Goal: Information Seeking & Learning: Find contact information

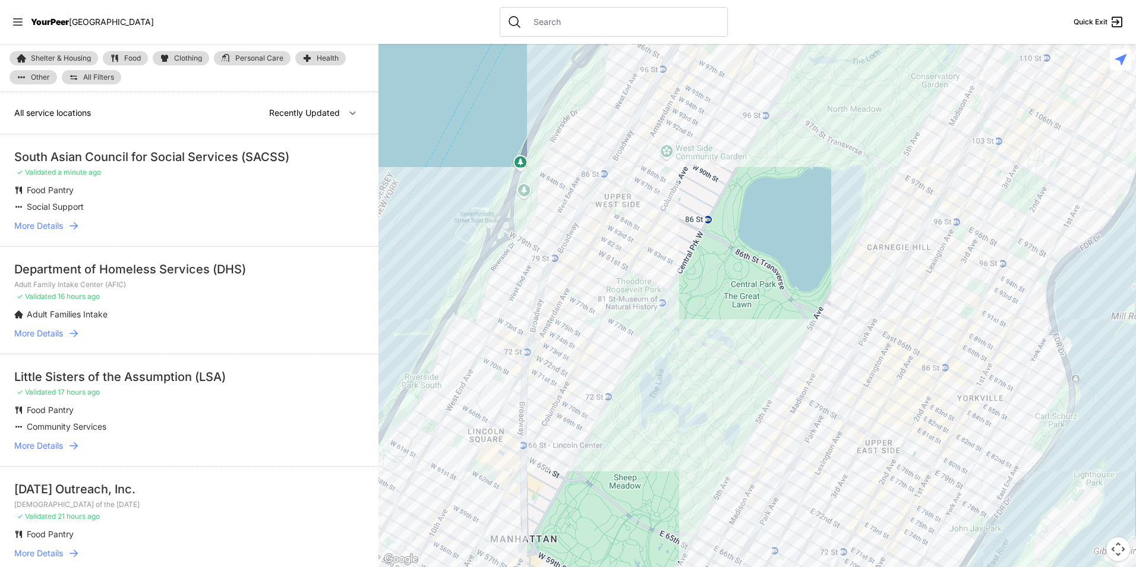
click at [181, 56] on span "Clothing" at bounding box center [188, 58] width 28 height 7
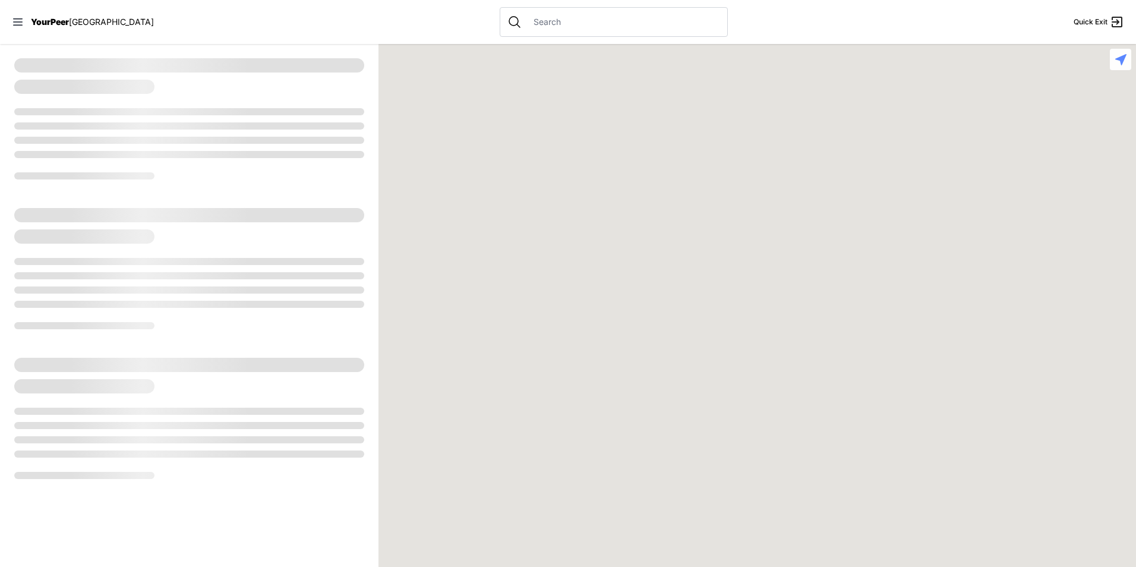
select select "recentlyUpdated"
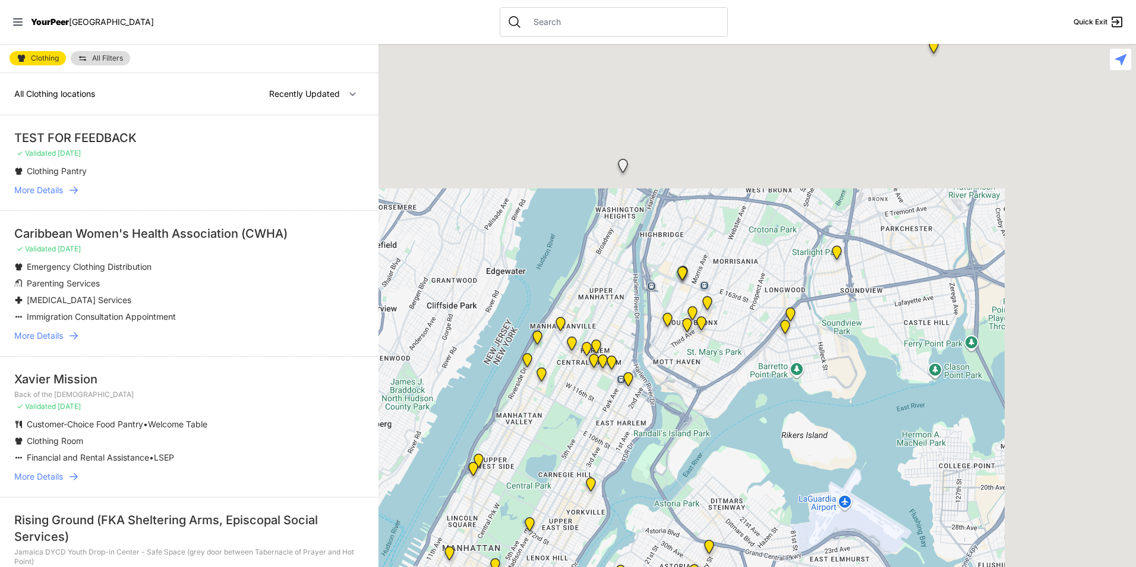
drag, startPoint x: 945, startPoint y: 251, endPoint x: 625, endPoint y: 506, distance: 409.4
click at [625, 506] on div at bounding box center [758, 305] width 758 height 523
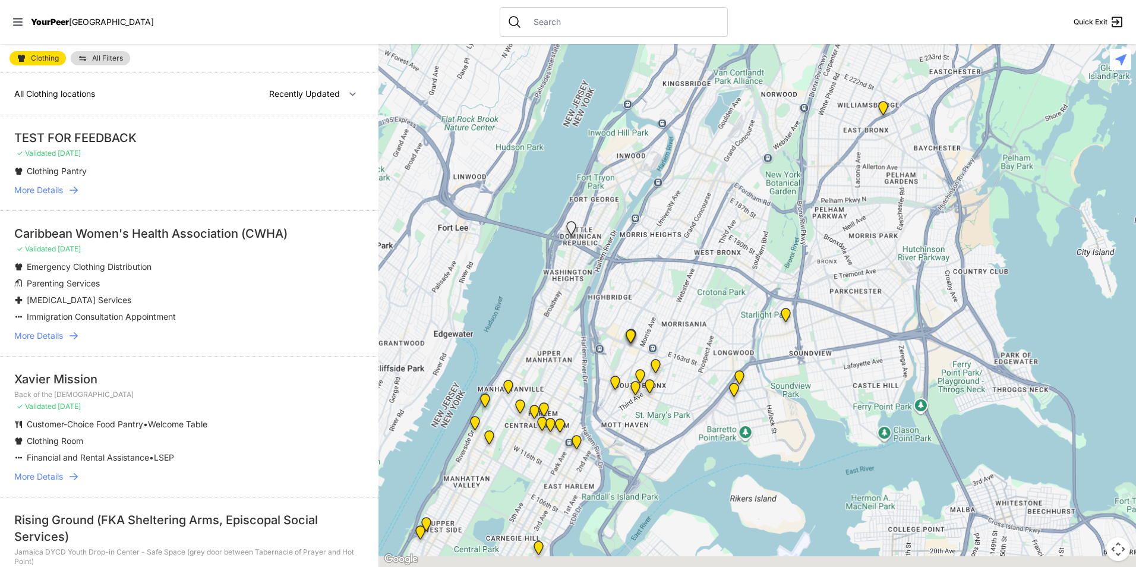
drag, startPoint x: 617, startPoint y: 464, endPoint x: 686, endPoint y: 402, distance: 92.2
click at [686, 402] on div at bounding box center [758, 305] width 758 height 523
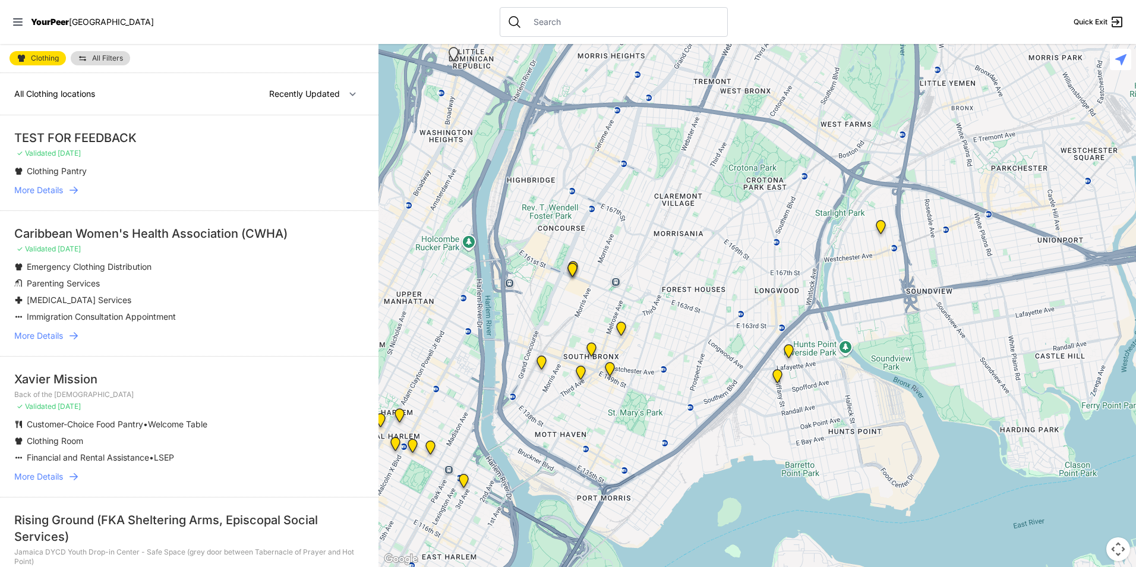
click at [620, 327] on img "Bronx Youth Center (BYC)" at bounding box center [621, 331] width 24 height 29
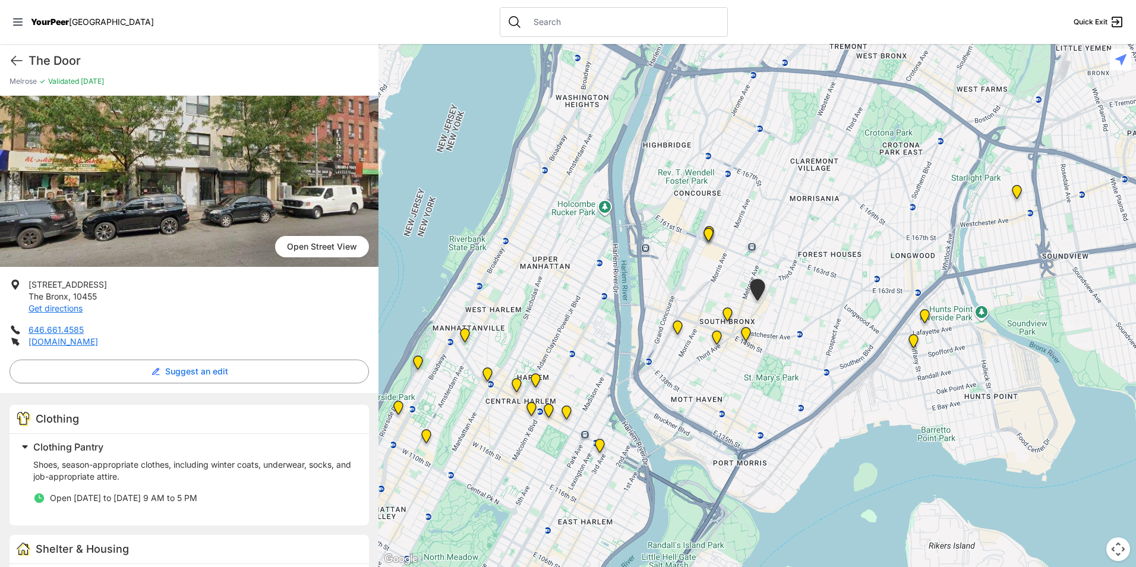
scroll to position [119, 0]
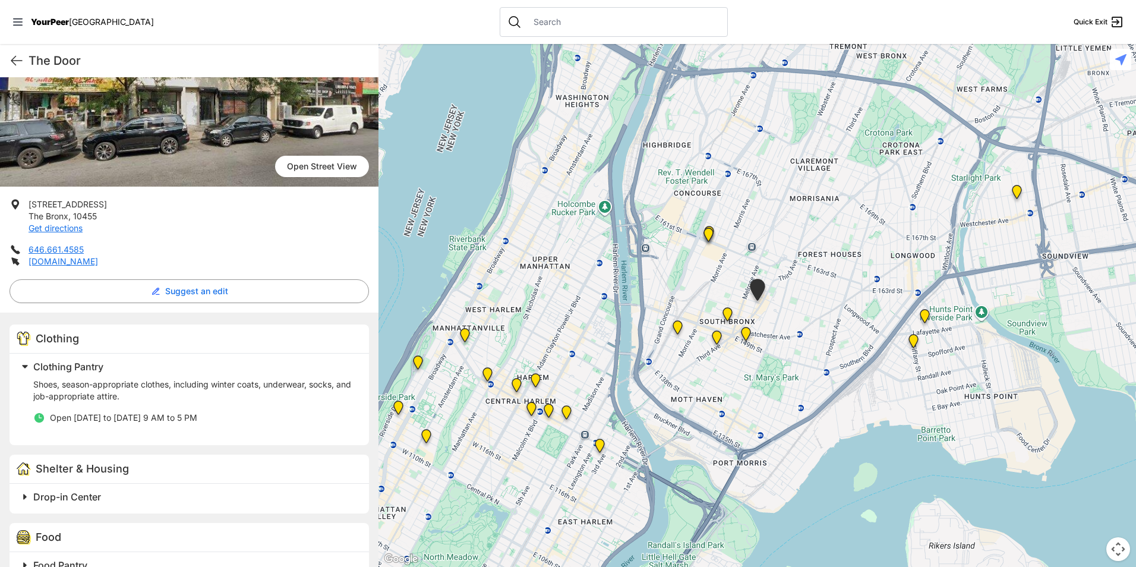
click at [709, 241] on img "South Bronx NeON Works" at bounding box center [709, 237] width 24 height 29
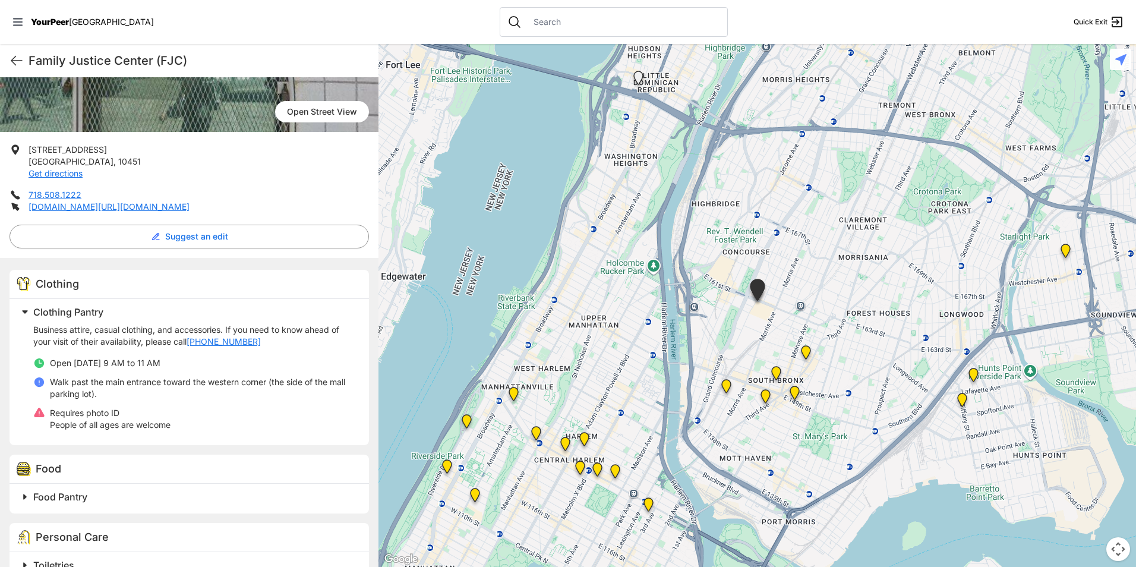
scroll to position [329, 0]
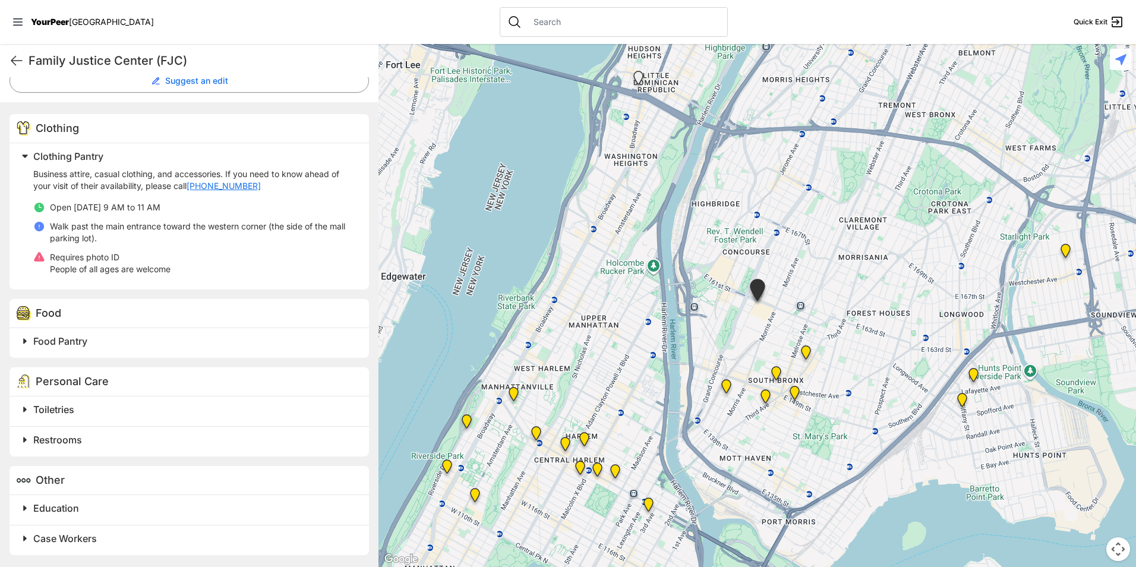
click at [721, 389] on img "Harm Reduction Center" at bounding box center [726, 388] width 24 height 29
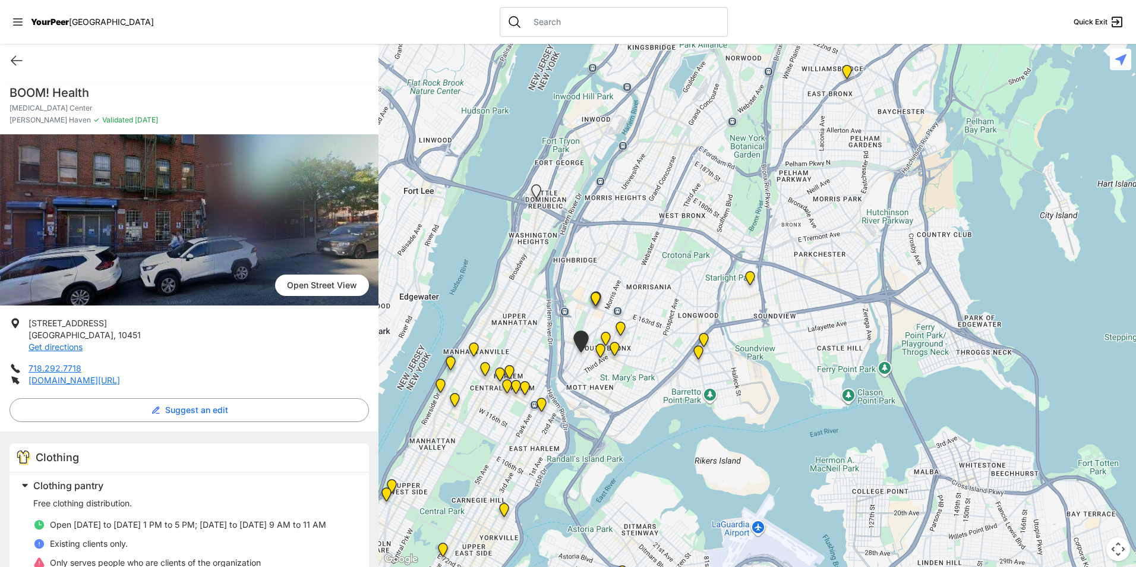
click at [78, 97] on h1 "BOOM! Health" at bounding box center [190, 92] width 360 height 17
click at [77, 92] on h1 "BOOM! Health" at bounding box center [190, 92] width 360 height 17
copy h1 "BOOM! Health"
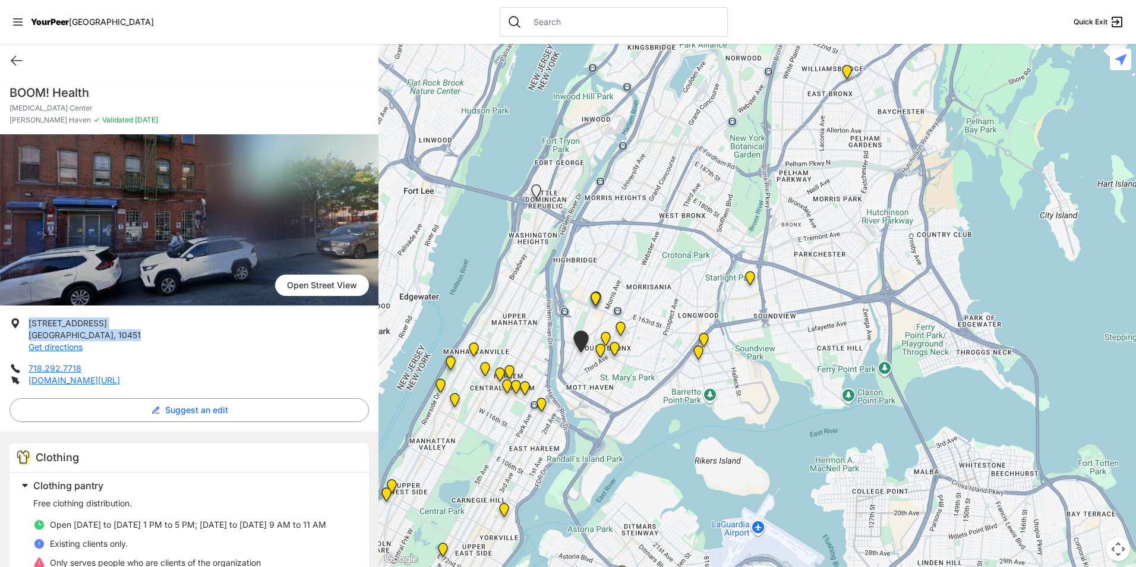
drag, startPoint x: 83, startPoint y: 330, endPoint x: 32, endPoint y: 326, distance: 51.3
click at [32, 326] on p "[STREET_ADDRESS] Get directions" at bounding box center [85, 335] width 112 height 36
drag, startPoint x: 33, startPoint y: 325, endPoint x: 27, endPoint y: 322, distance: 6.4
click at [27, 322] on li "[STREET_ADDRESS] Get directions" at bounding box center [190, 335] width 360 height 36
drag, startPoint x: 33, startPoint y: 322, endPoint x: 70, endPoint y: 332, distance: 38.6
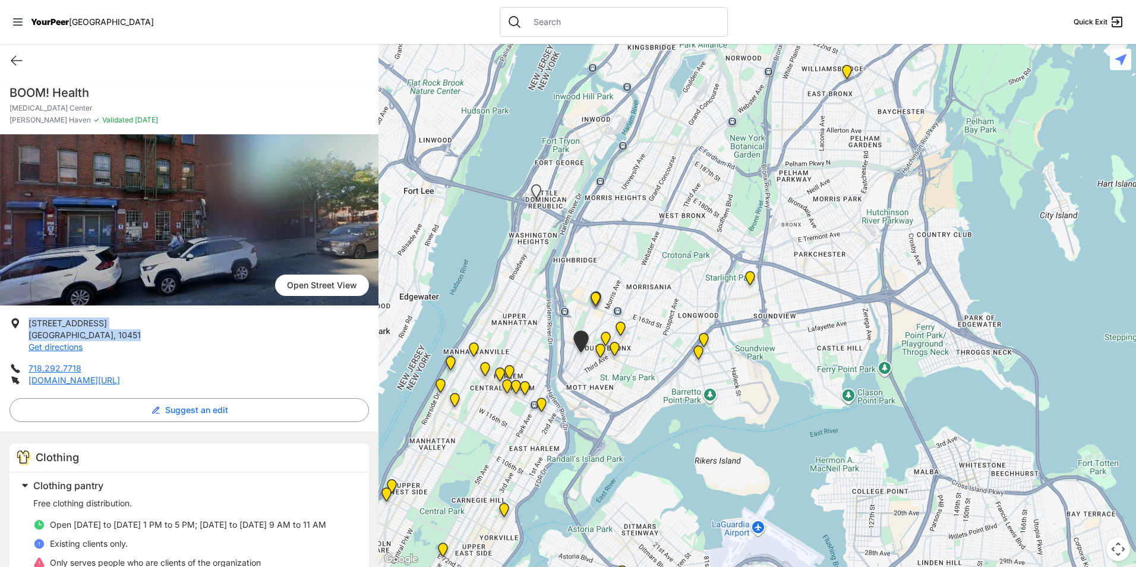
click at [70, 332] on li "[STREET_ADDRESS] Get directions" at bounding box center [190, 335] width 360 height 36
copy p "[STREET_ADDRESS]"
drag, startPoint x: 96, startPoint y: 368, endPoint x: 26, endPoint y: 370, distance: 69.6
click at [26, 370] on li "718.292.7718" at bounding box center [190, 369] width 360 height 12
copy link "718.292.7718"
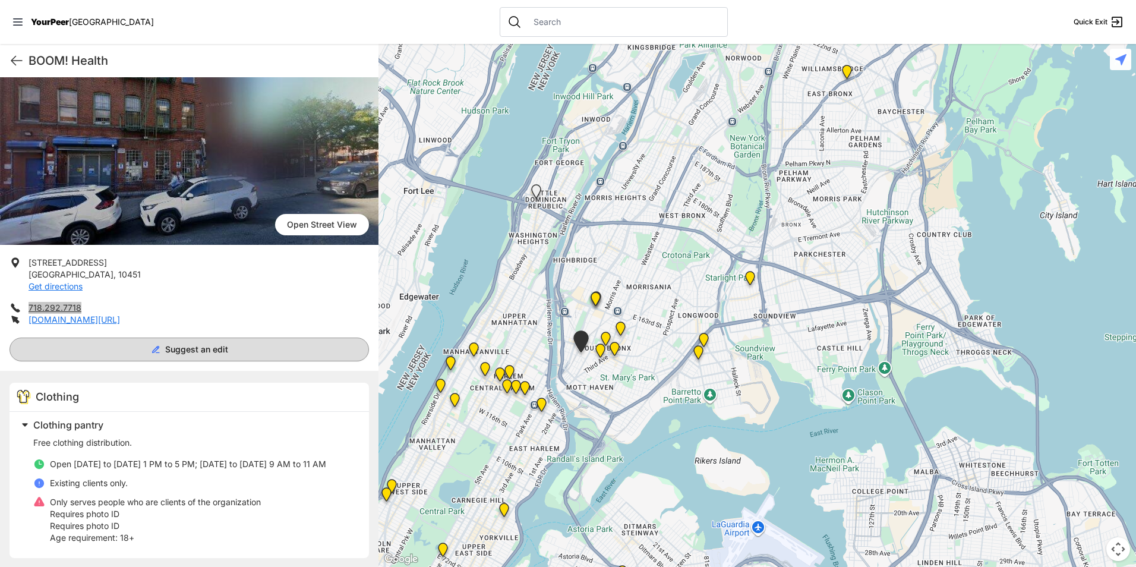
scroll to position [119, 0]
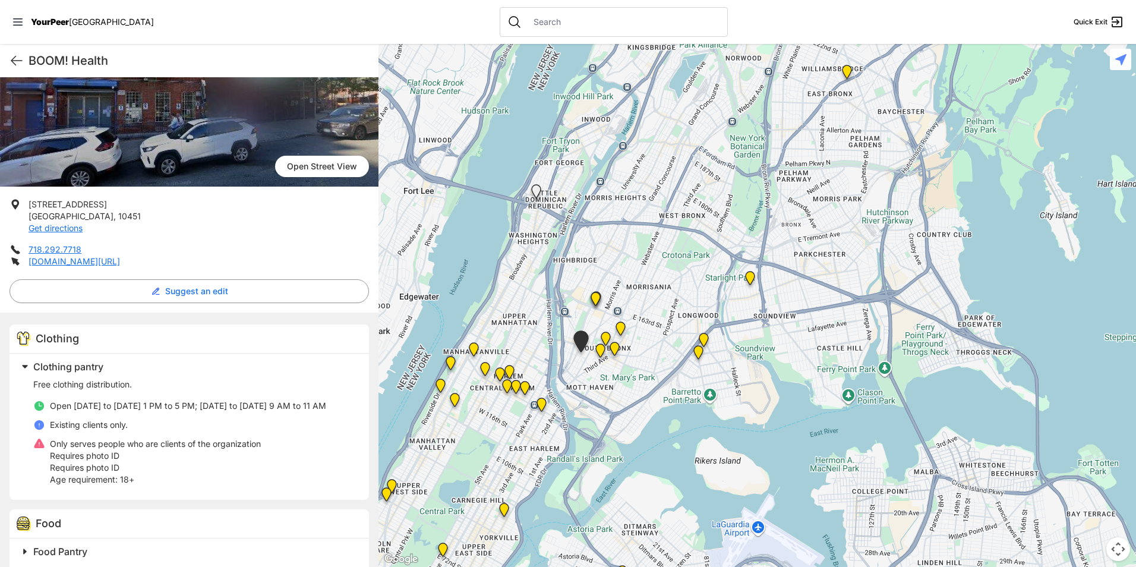
click at [179, 398] on div "Free clothing distribution. Open [DATE] to [DATE] 1 PM to 5 PM; [DATE] to [DATE…" at bounding box center [194, 432] width 322 height 107
drag, startPoint x: 179, startPoint y: 398, endPoint x: 193, endPoint y: 401, distance: 14.0
click at [193, 401] on span "Open [DATE] to [DATE] 1 PM to 5 PM; [DATE] to [DATE] 9 AM to 11 AM" at bounding box center [188, 406] width 276 height 10
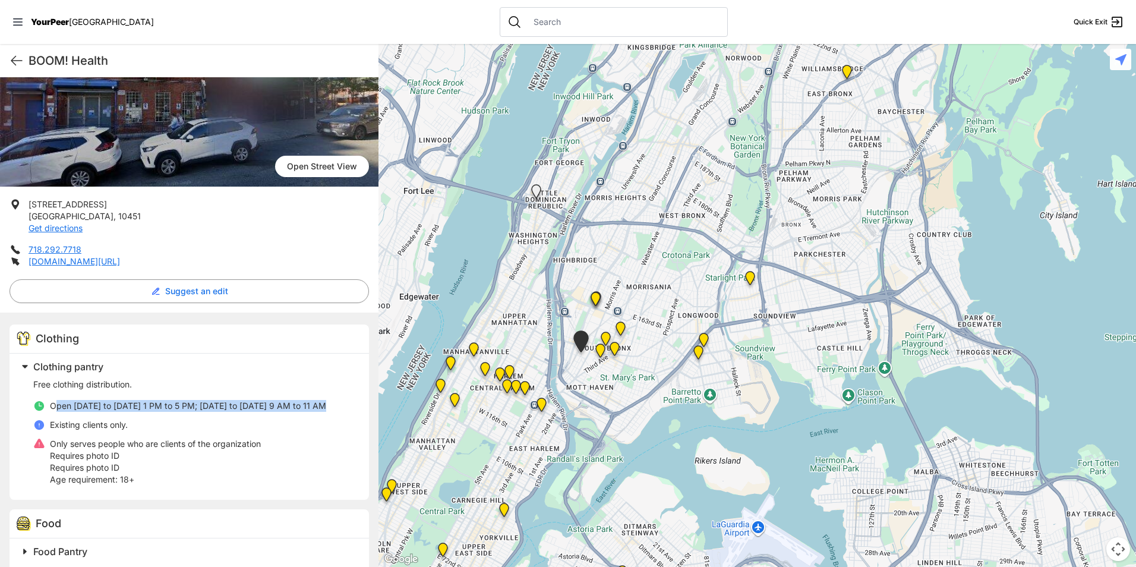
drag, startPoint x: 330, startPoint y: 402, endPoint x: 55, endPoint y: 405, distance: 275.2
click at [55, 405] on li "Open [DATE] to [DATE] 1 PM to 5 PM; [DATE] to [DATE] 9 AM to 11 AM" at bounding box center [194, 406] width 322 height 12
drag, startPoint x: 55, startPoint y: 405, endPoint x: 128, endPoint y: 414, distance: 73.0
click at [128, 414] on ul "Open [DATE] to [DATE] 1 PM to 5 PM; [DATE] to [DATE] 9 AM to 11 AM Existing cli…" at bounding box center [194, 443] width 322 height 86
click at [147, 462] on p "Requires photo ID" at bounding box center [155, 468] width 211 height 12
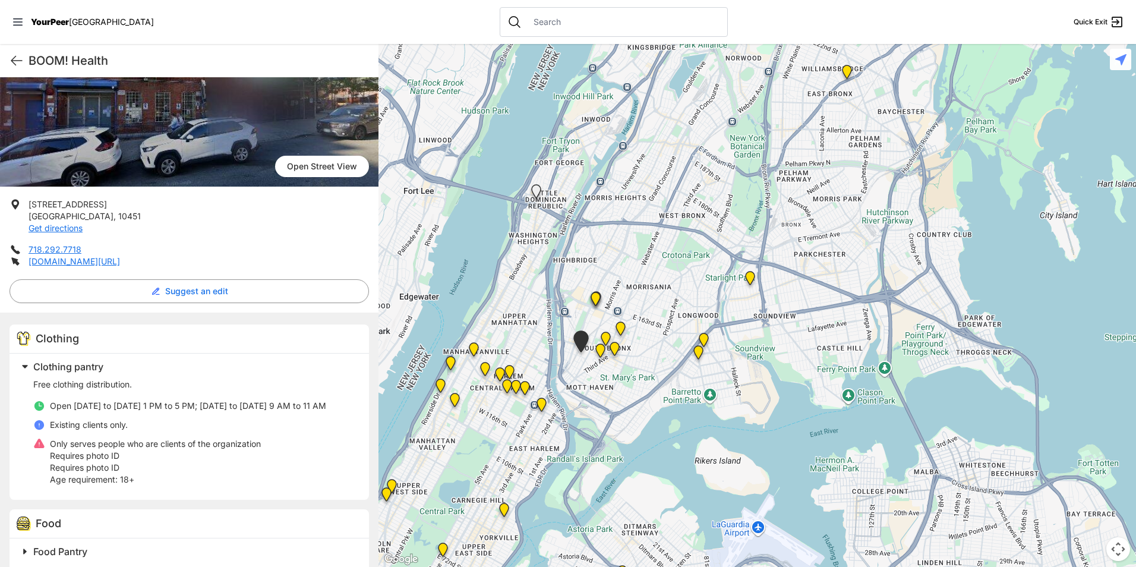
click at [604, 332] on img "The Bronx" at bounding box center [606, 341] width 24 height 29
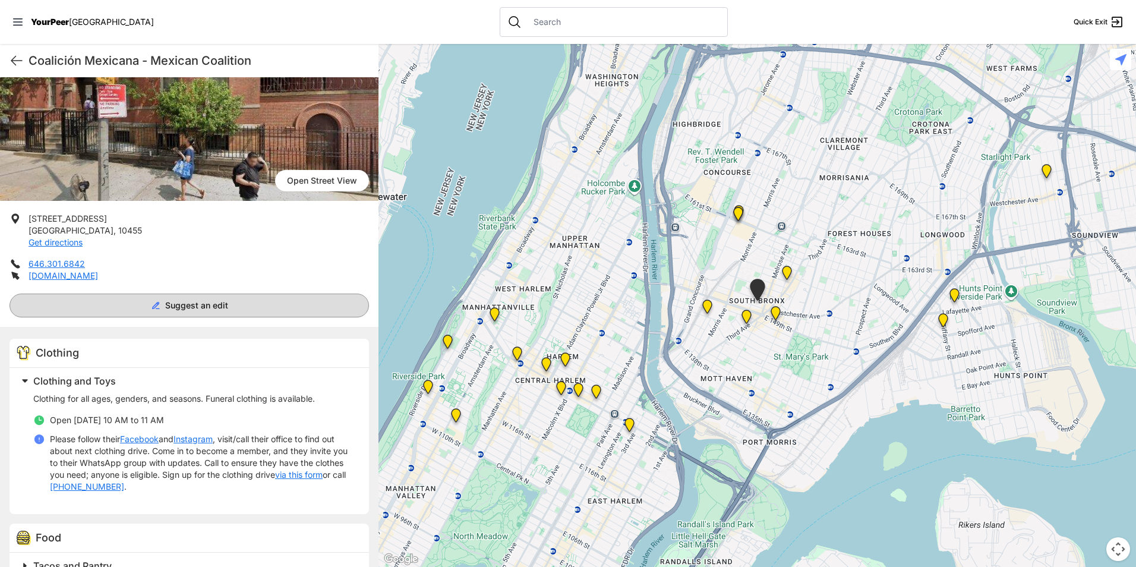
scroll to position [119, 0]
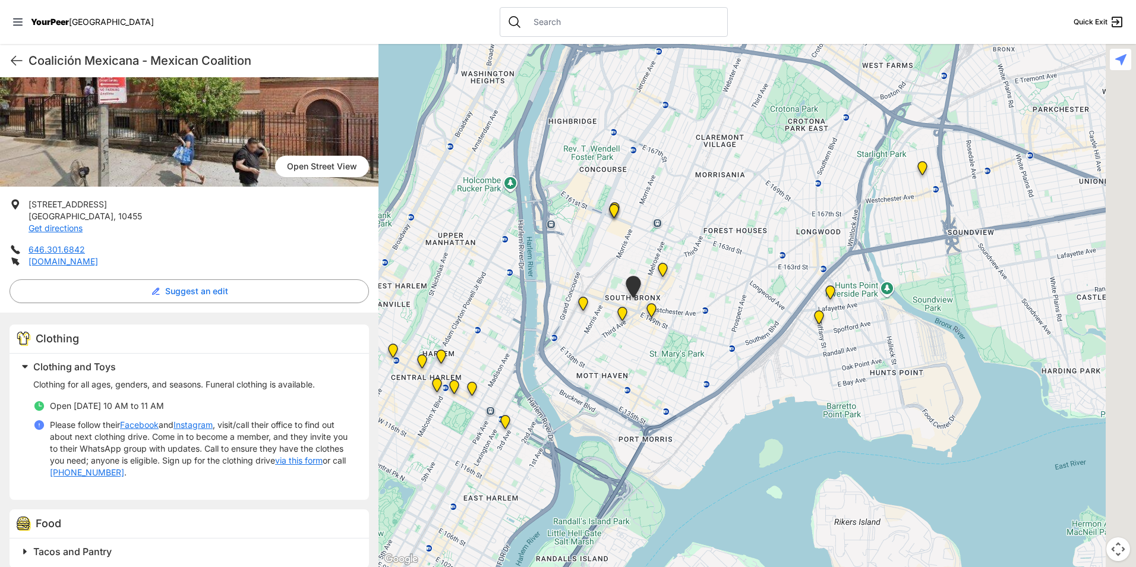
click at [499, 456] on div at bounding box center [758, 305] width 758 height 523
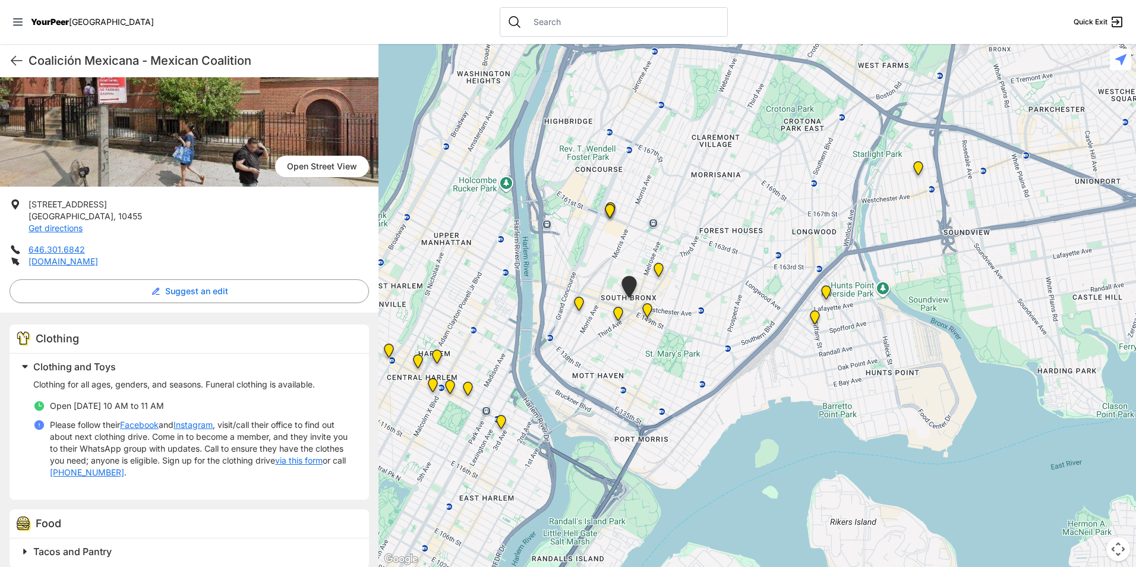
click at [645, 312] on img "The Bronx Pride Center" at bounding box center [647, 312] width 24 height 29
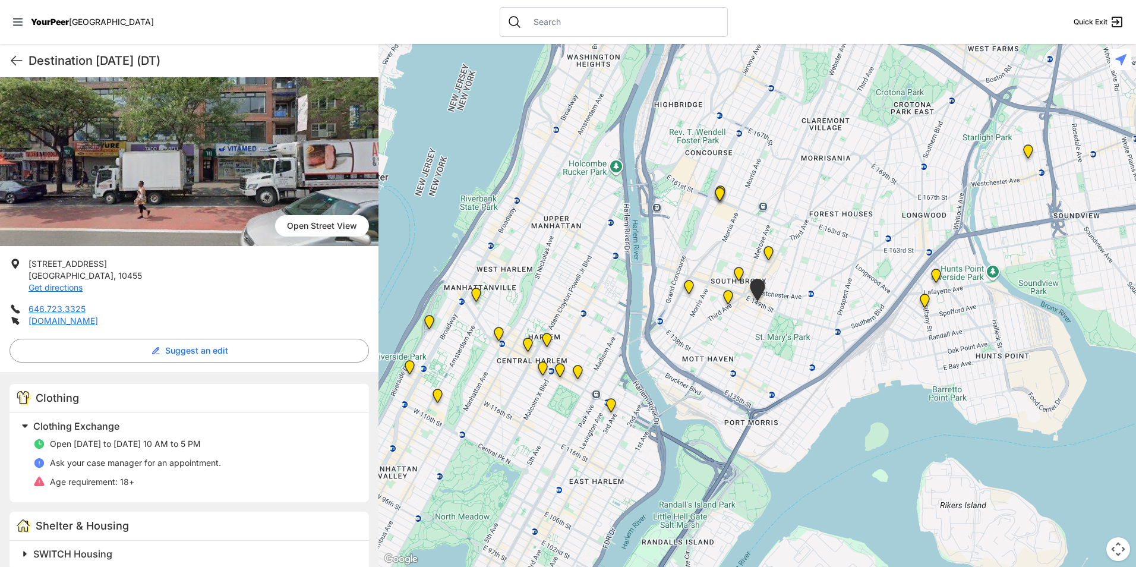
scroll to position [119, 0]
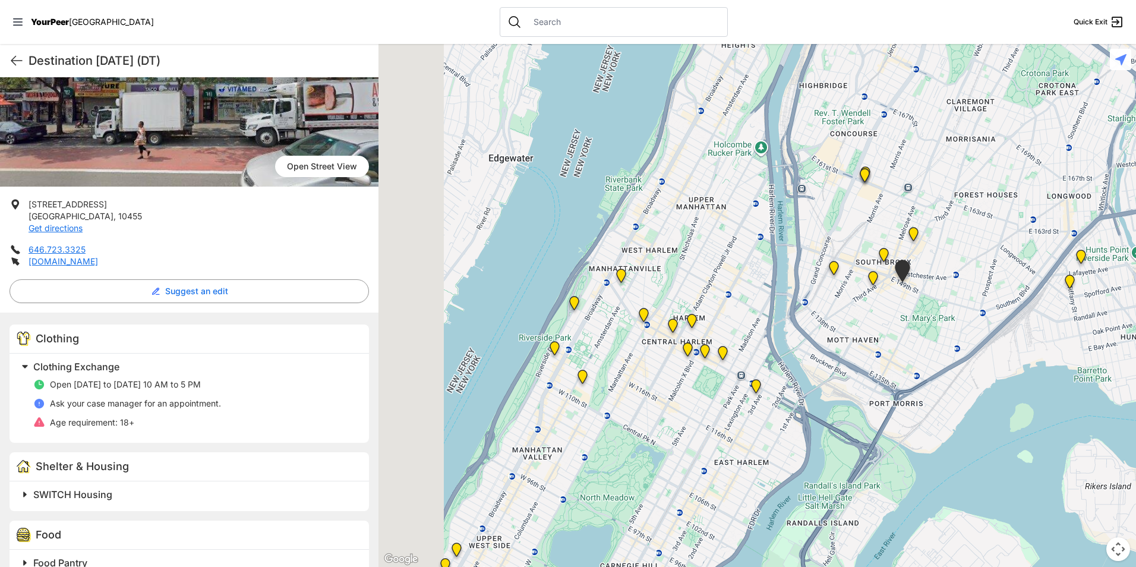
drag, startPoint x: 596, startPoint y: 423, endPoint x: 753, endPoint y: 394, distance: 159.5
click at [753, 394] on div at bounding box center [758, 305] width 758 height 523
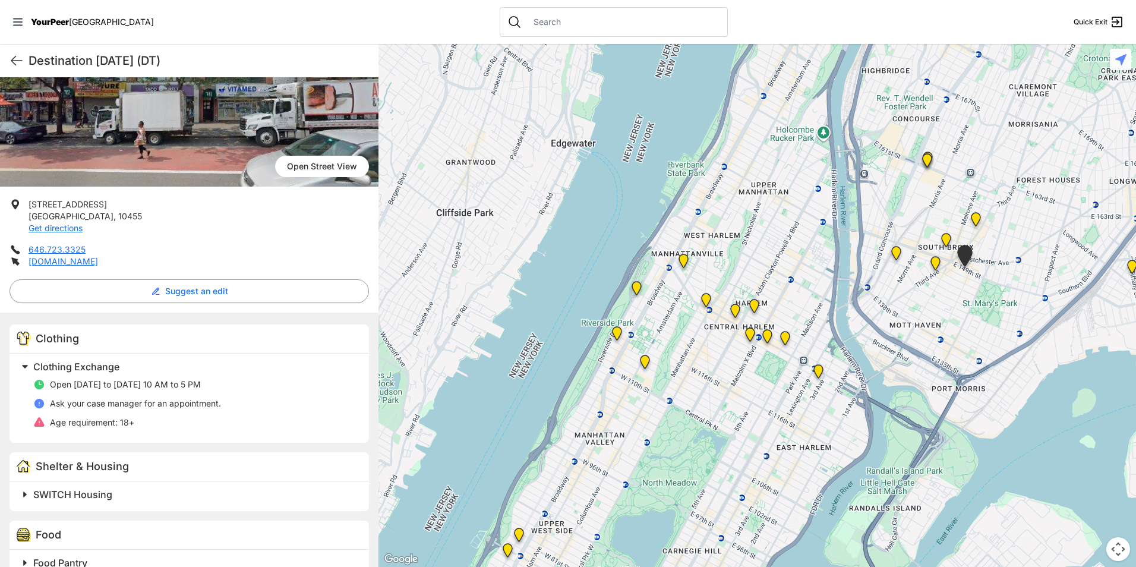
click at [784, 342] on img "East Harlem" at bounding box center [785, 340] width 24 height 29
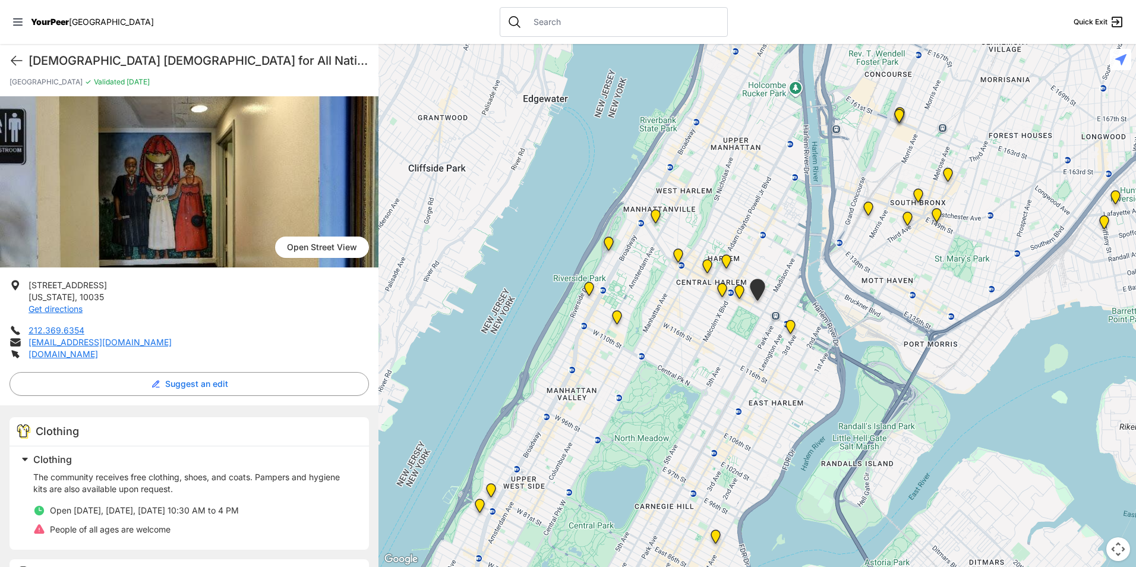
scroll to position [59, 0]
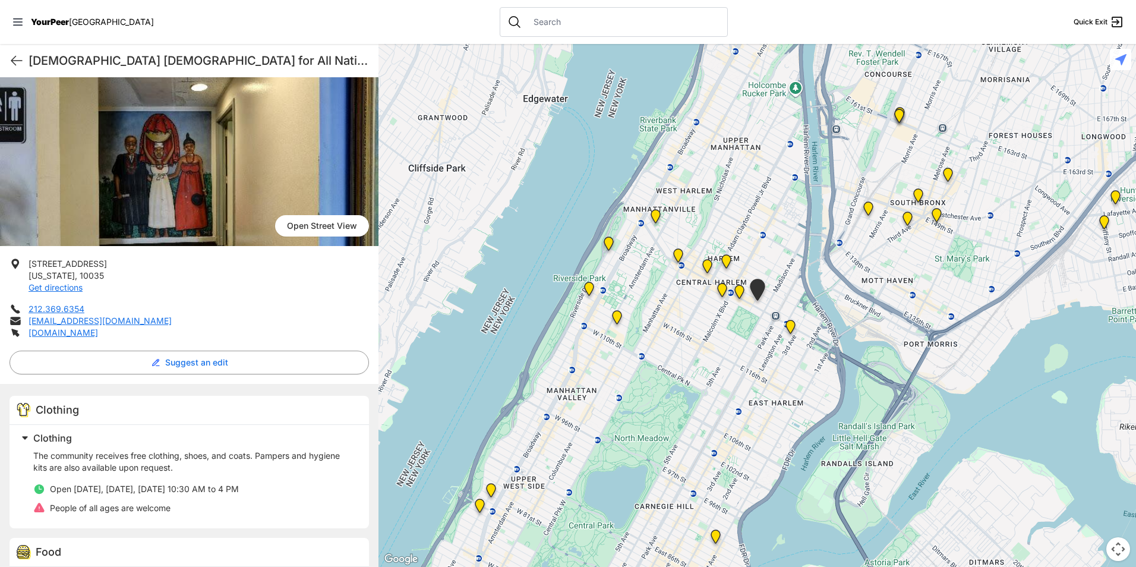
click at [792, 326] on img "Main Location" at bounding box center [791, 329] width 24 height 29
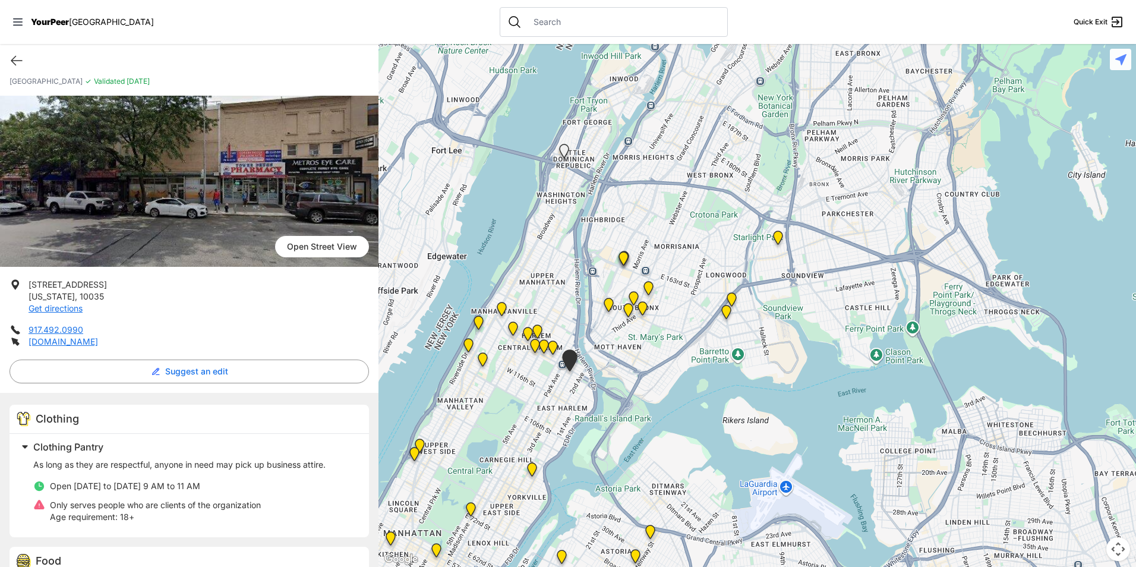
scroll to position [59, 0]
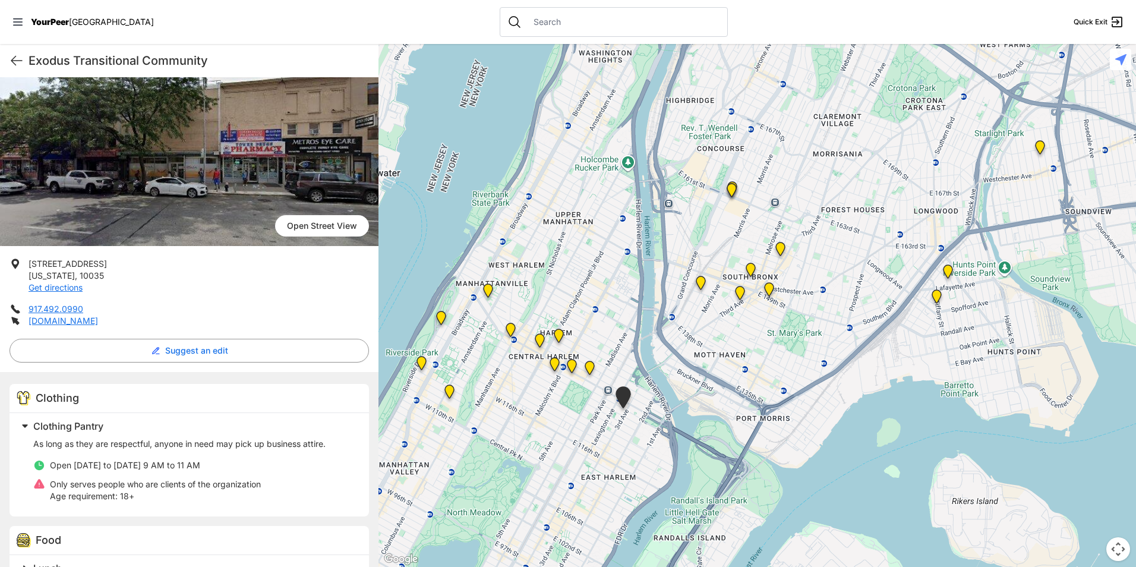
click at [564, 440] on div at bounding box center [758, 305] width 758 height 523
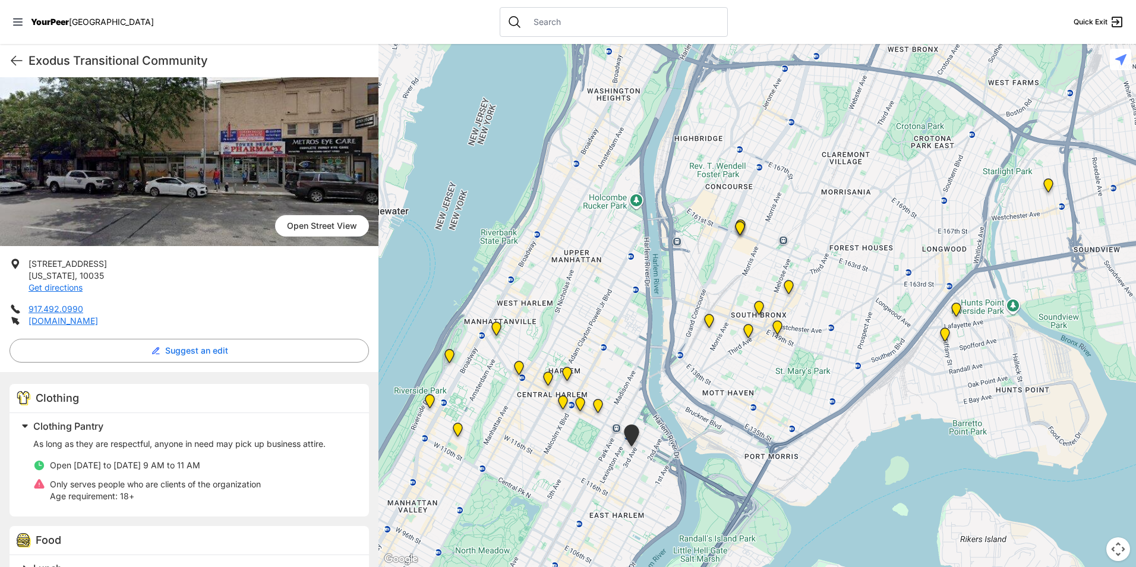
click at [520, 367] on img "The PILLARS – Holistic Recovery Support" at bounding box center [519, 370] width 24 height 29
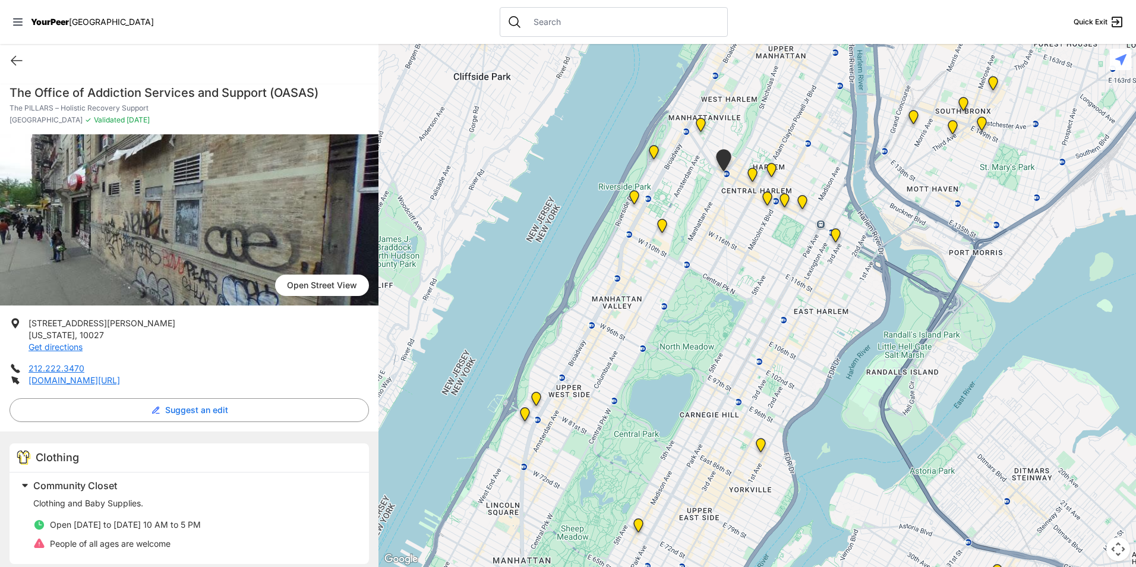
drag, startPoint x: 479, startPoint y: 450, endPoint x: 434, endPoint y: 309, distance: 148.3
click at [444, 314] on div at bounding box center [758, 305] width 758 height 523
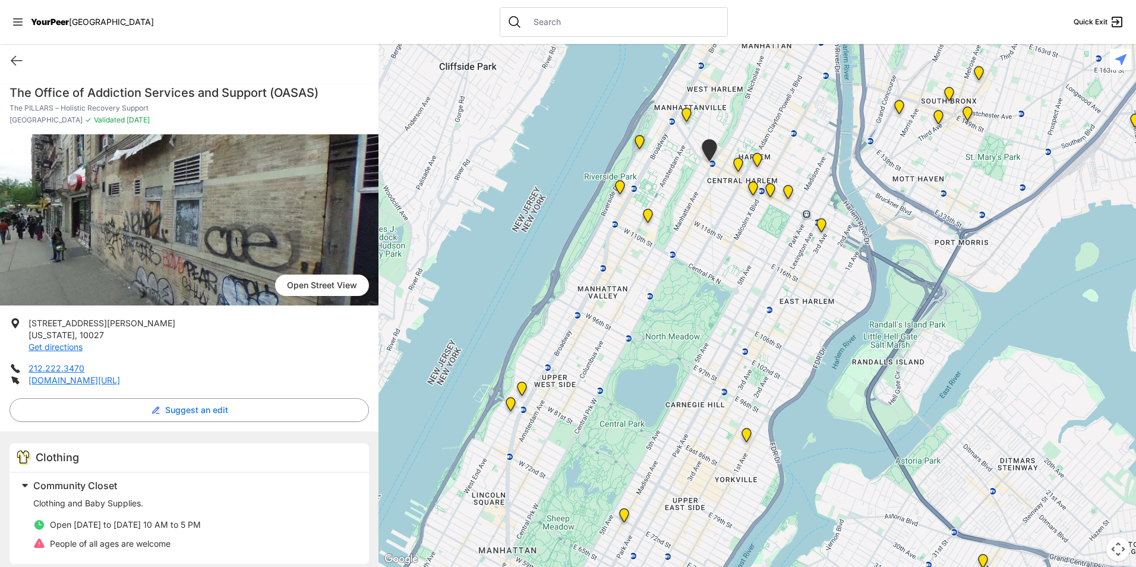
click at [738, 163] on img "Uptown/Harlem DYCD Youth Drop-in Center" at bounding box center [738, 167] width 24 height 29
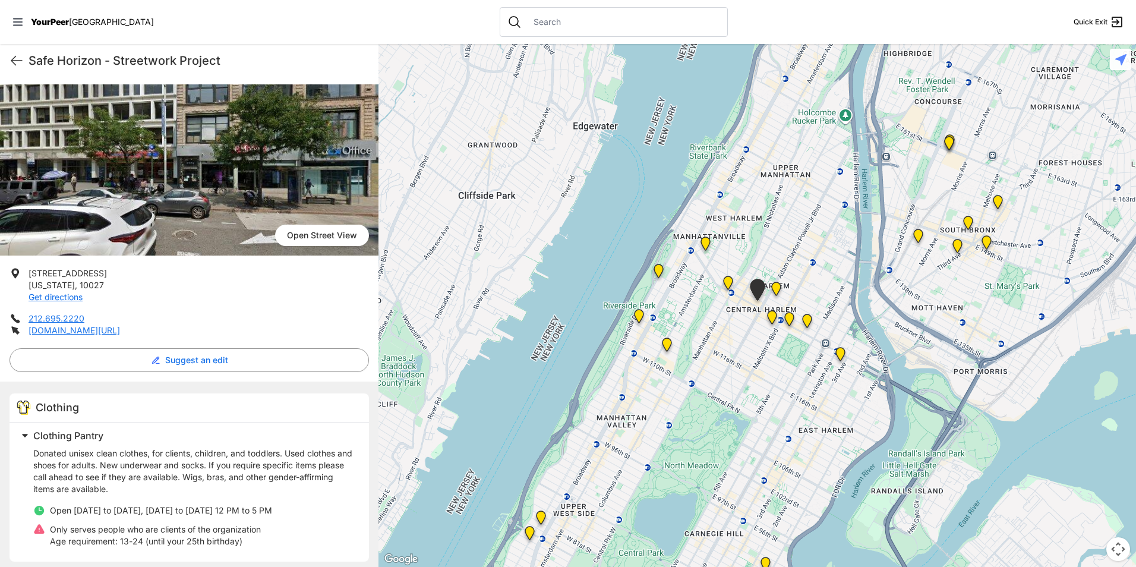
scroll to position [178, 0]
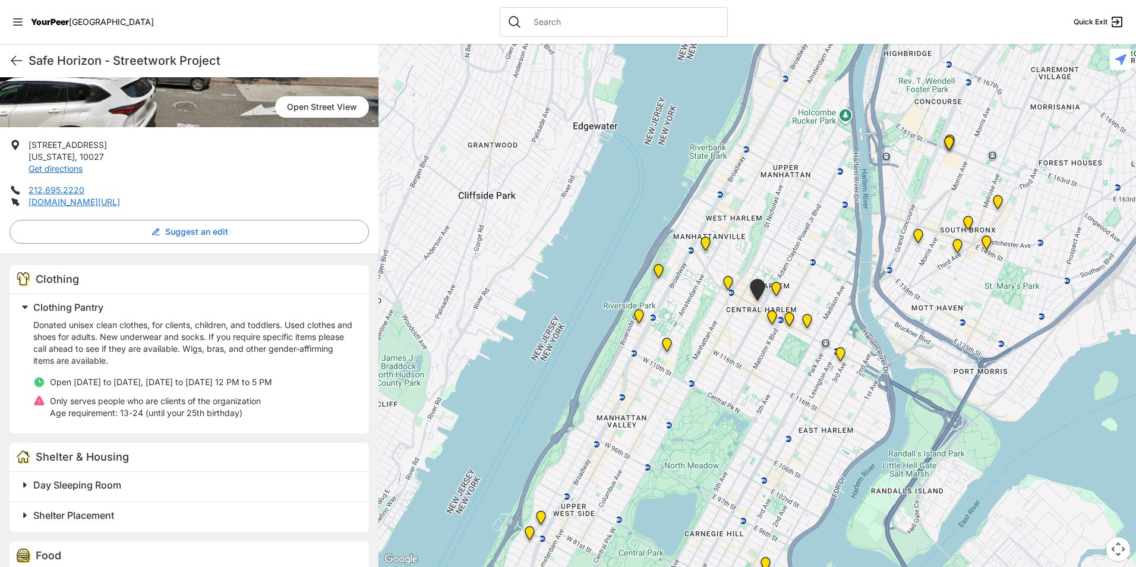
click at [771, 316] on img at bounding box center [772, 319] width 24 height 29
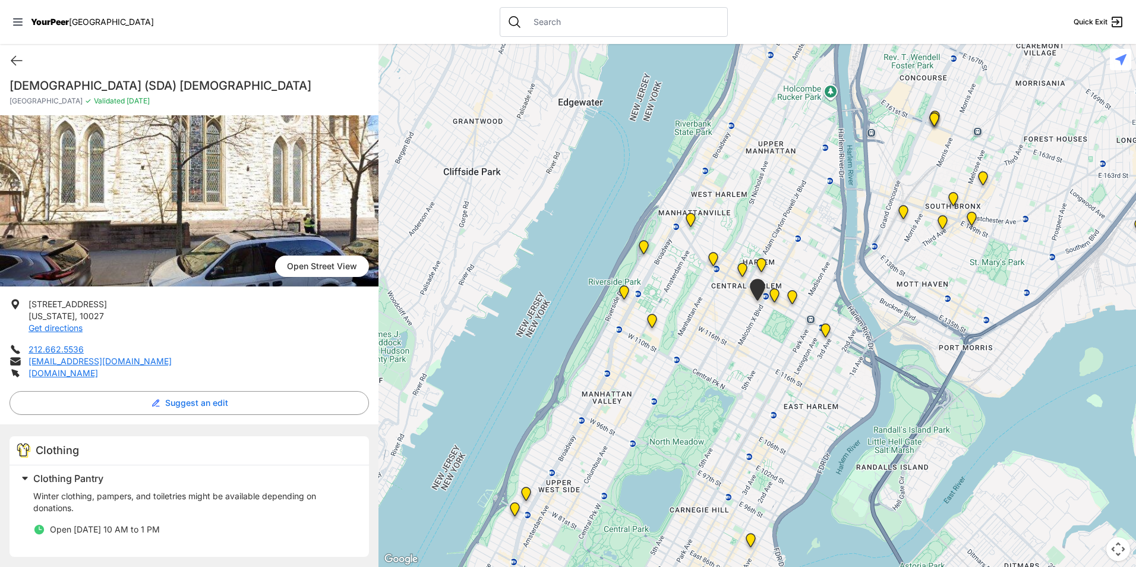
scroll to position [9, 0]
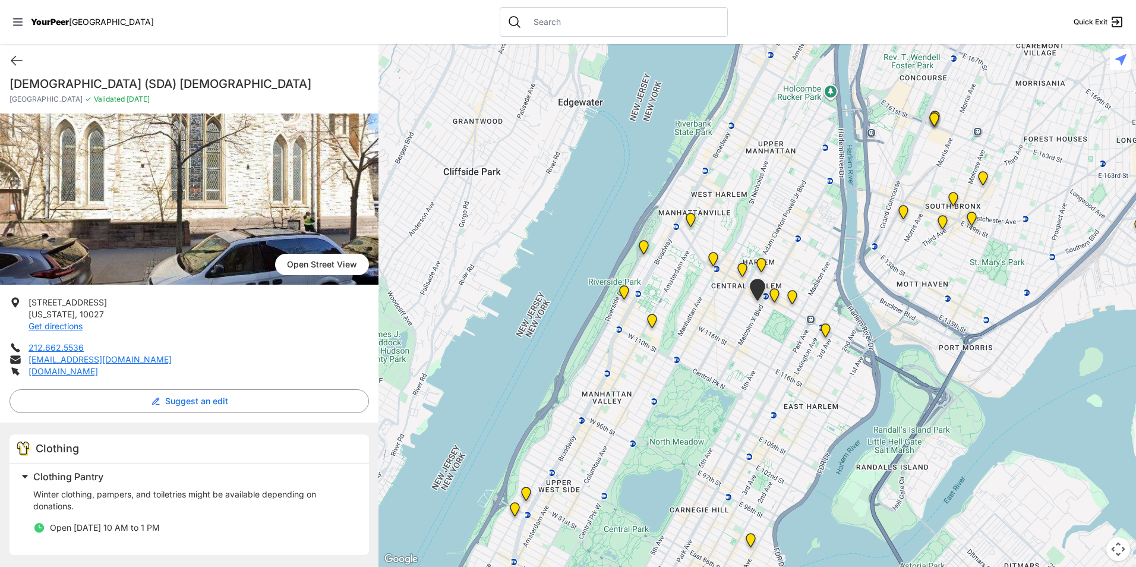
click at [820, 333] on img "Main Location" at bounding box center [826, 333] width 24 height 29
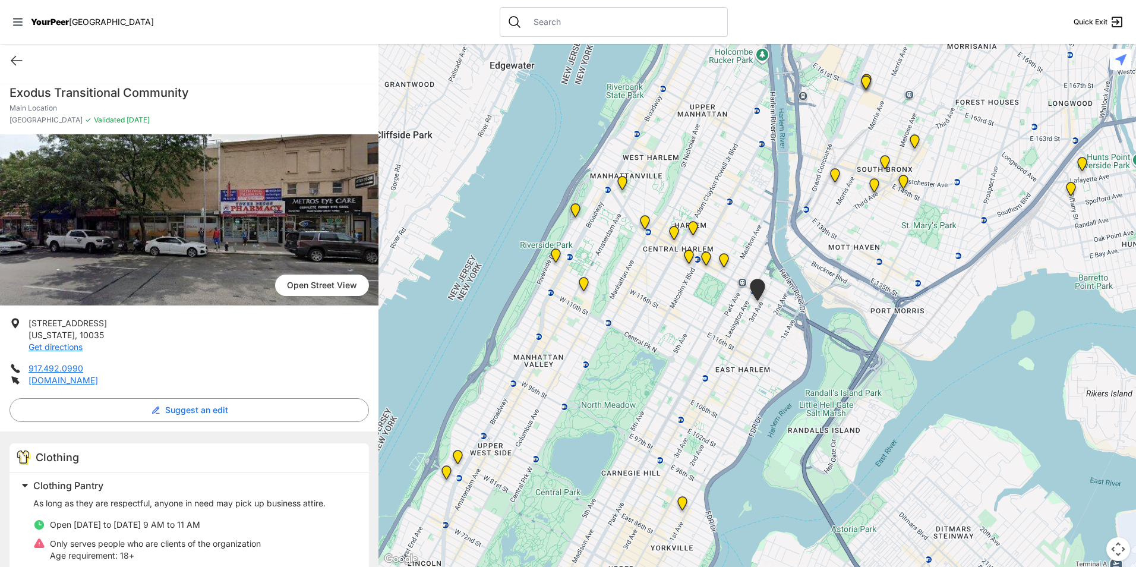
click at [618, 188] on img at bounding box center [622, 185] width 24 height 29
click at [620, 186] on img at bounding box center [622, 185] width 24 height 29
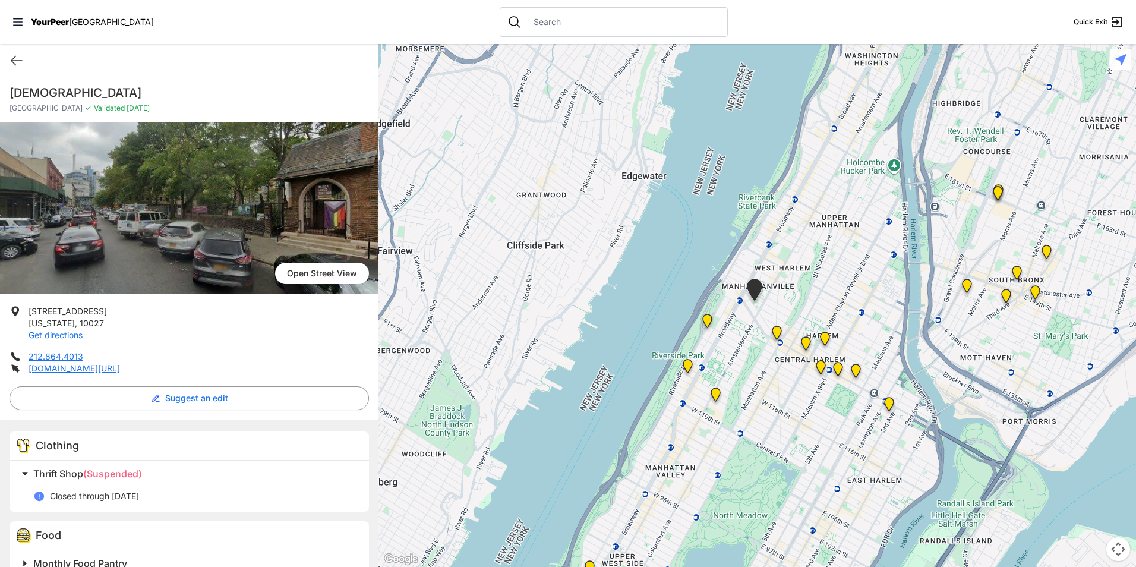
drag, startPoint x: 897, startPoint y: 407, endPoint x: 770, endPoint y: 347, distance: 140.1
click at [877, 392] on img "Main Location" at bounding box center [889, 406] width 24 height 29
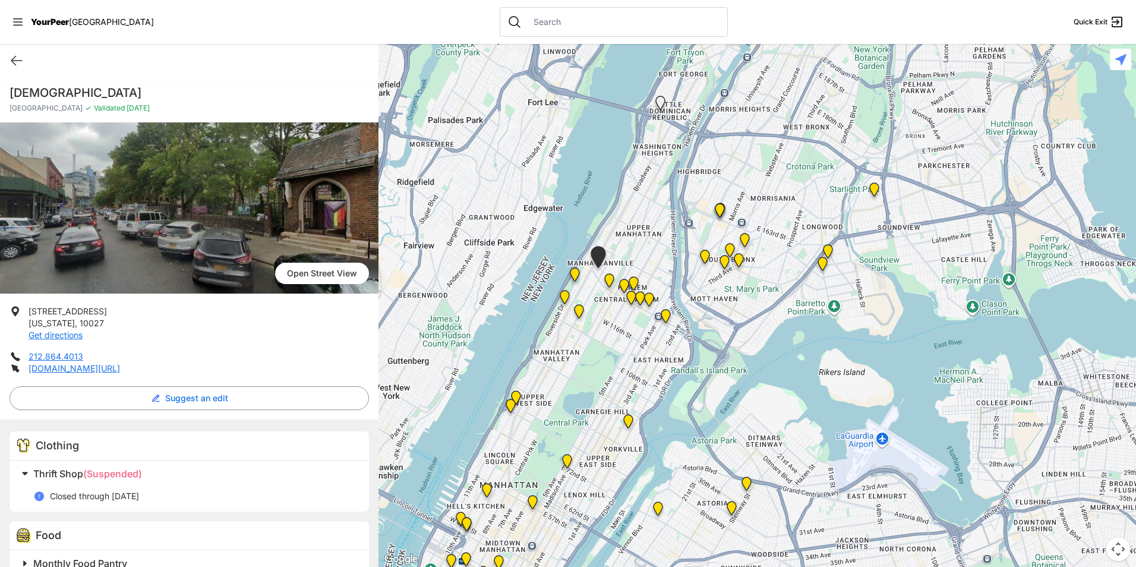
drag, startPoint x: 870, startPoint y: 296, endPoint x: 903, endPoint y: 286, distance: 34.8
click at [903, 286] on div "To navigate, press the arrow keys." at bounding box center [758, 305] width 758 height 523
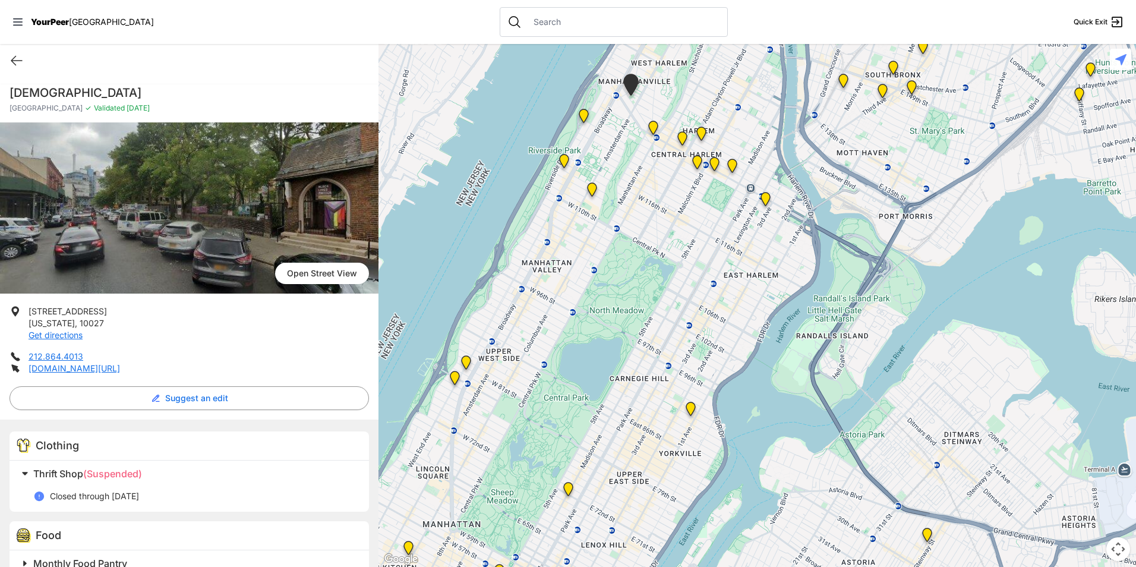
click at [689, 410] on img "Avenue Church" at bounding box center [691, 411] width 24 height 29
click at [688, 407] on img "Avenue Church" at bounding box center [691, 411] width 24 height 29
click at [691, 408] on img "Avenue Church" at bounding box center [691, 411] width 24 height 29
click at [695, 410] on img "Avenue Church" at bounding box center [691, 411] width 24 height 29
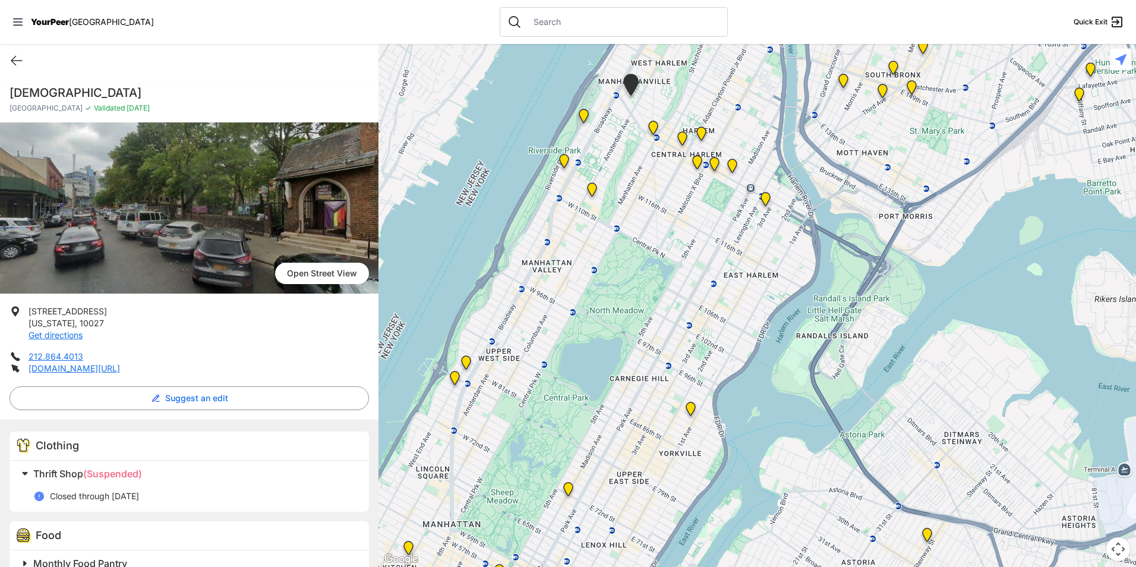
click at [693, 410] on img "Avenue Church" at bounding box center [691, 411] width 24 height 29
click at [693, 411] on img "Avenue Church" at bounding box center [691, 411] width 24 height 29
click at [691, 410] on img "Avenue Church" at bounding box center [691, 411] width 24 height 29
drag, startPoint x: 720, startPoint y: 169, endPoint x: 712, endPoint y: 165, distance: 8.5
click at [718, 169] on img "Manhattan" at bounding box center [714, 166] width 24 height 29
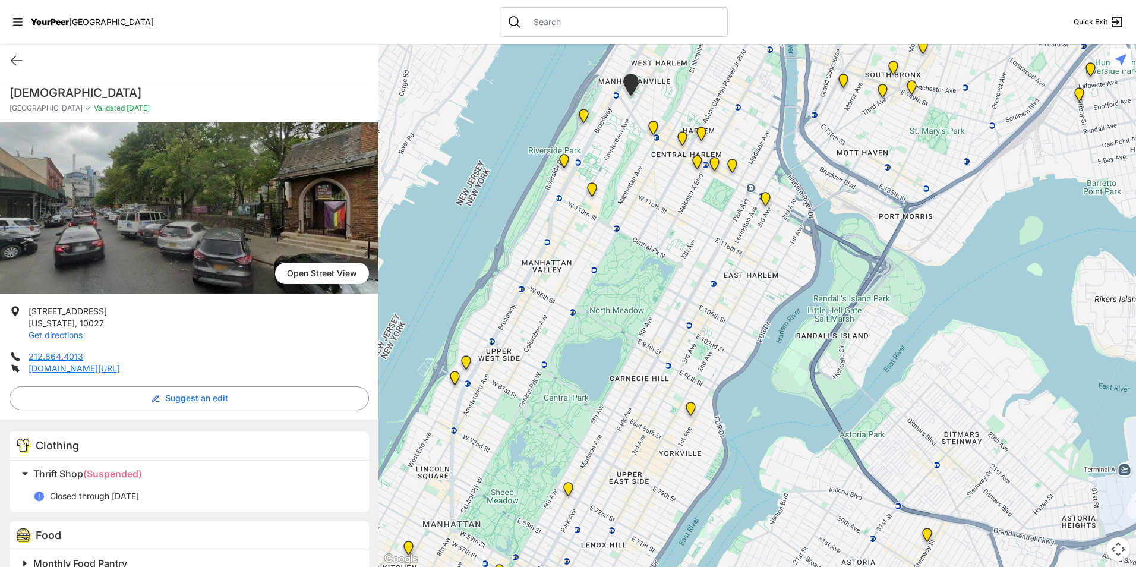
click at [711, 165] on img "Manhattan" at bounding box center [714, 166] width 24 height 29
click at [713, 165] on img "Manhattan" at bounding box center [714, 166] width 24 height 29
drag, startPoint x: 713, startPoint y: 165, endPoint x: 643, endPoint y: 10, distance: 170.5
click at [712, 165] on img "Manhattan" at bounding box center [714, 166] width 24 height 29
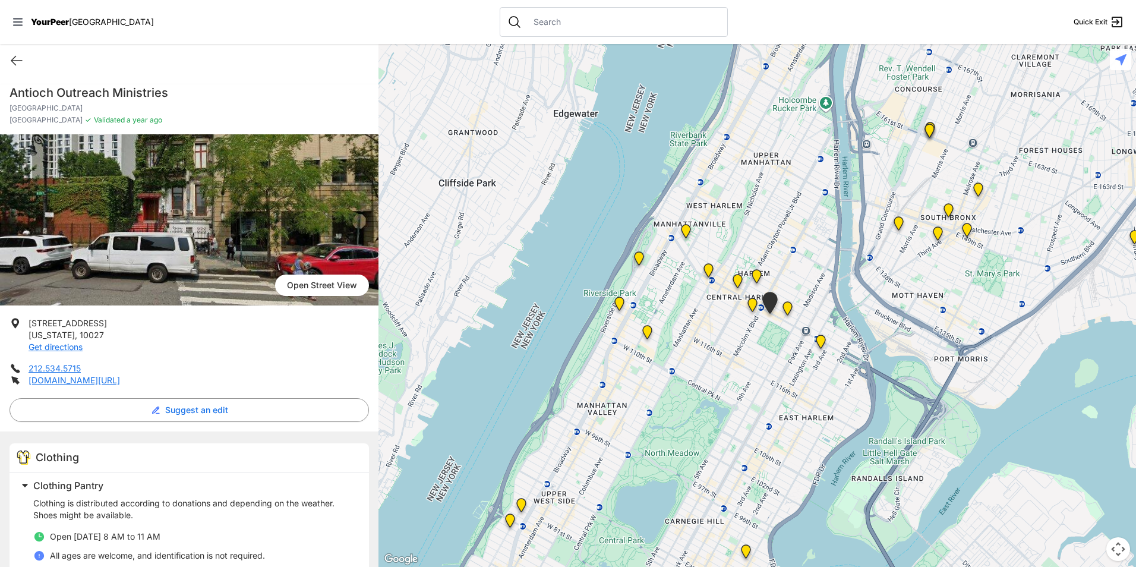
drag, startPoint x: 715, startPoint y: 295, endPoint x: 725, endPoint y: 311, distance: 19.5
click at [729, 309] on div at bounding box center [758, 305] width 758 height 523
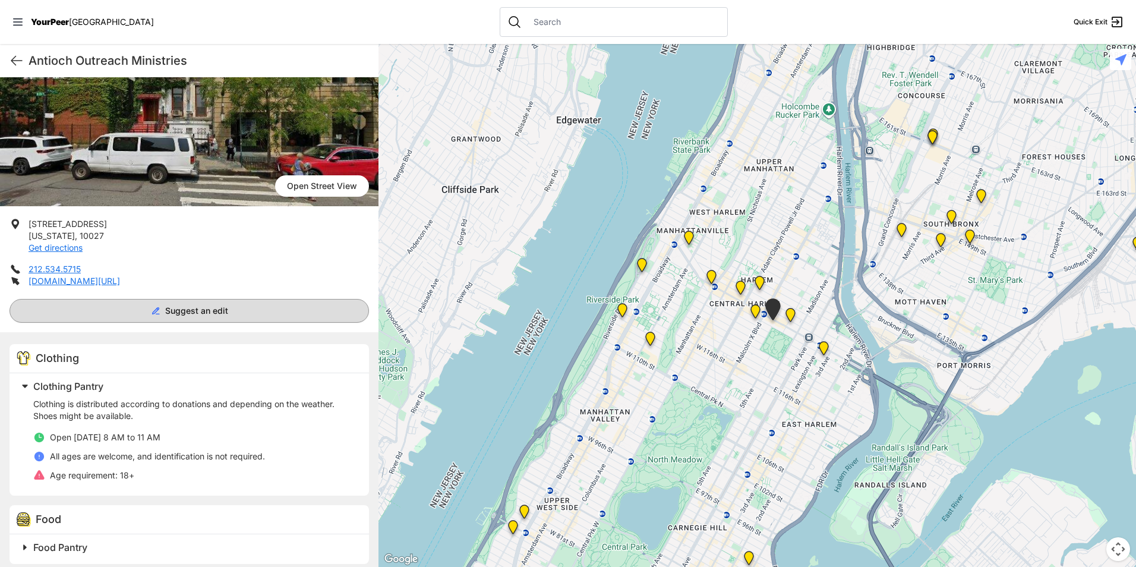
scroll to position [108, 0]
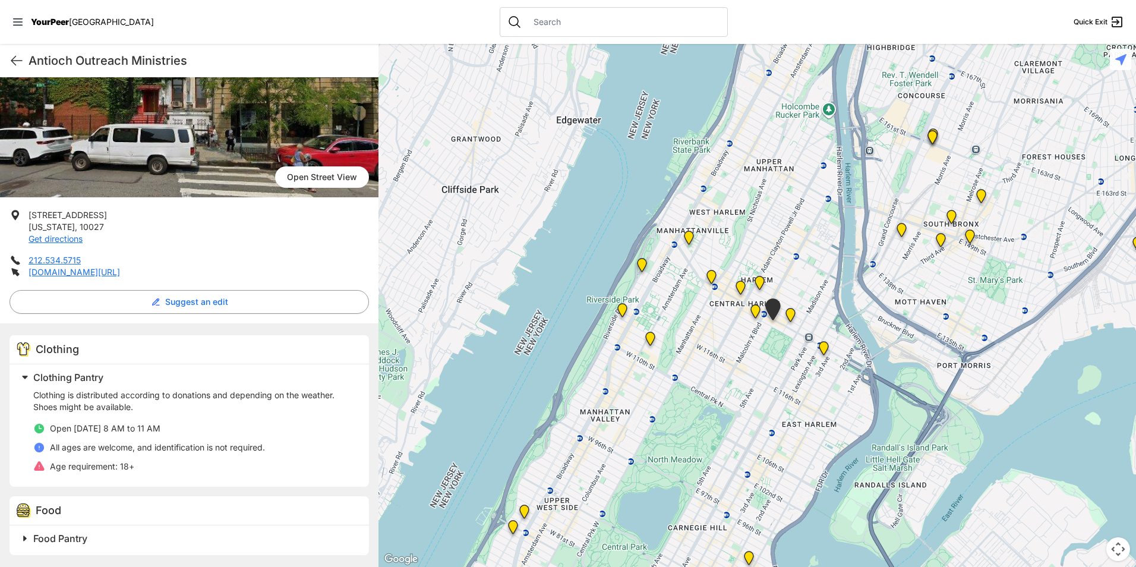
click at [170, 49] on div "Antioch Outreach Ministries Quick Exit" at bounding box center [189, 60] width 379 height 33
click at [186, 61] on h1 "Antioch Outreach Ministries" at bounding box center [199, 60] width 341 height 17
click at [183, 62] on h1 "Antioch Outreach Ministries" at bounding box center [199, 60] width 341 height 17
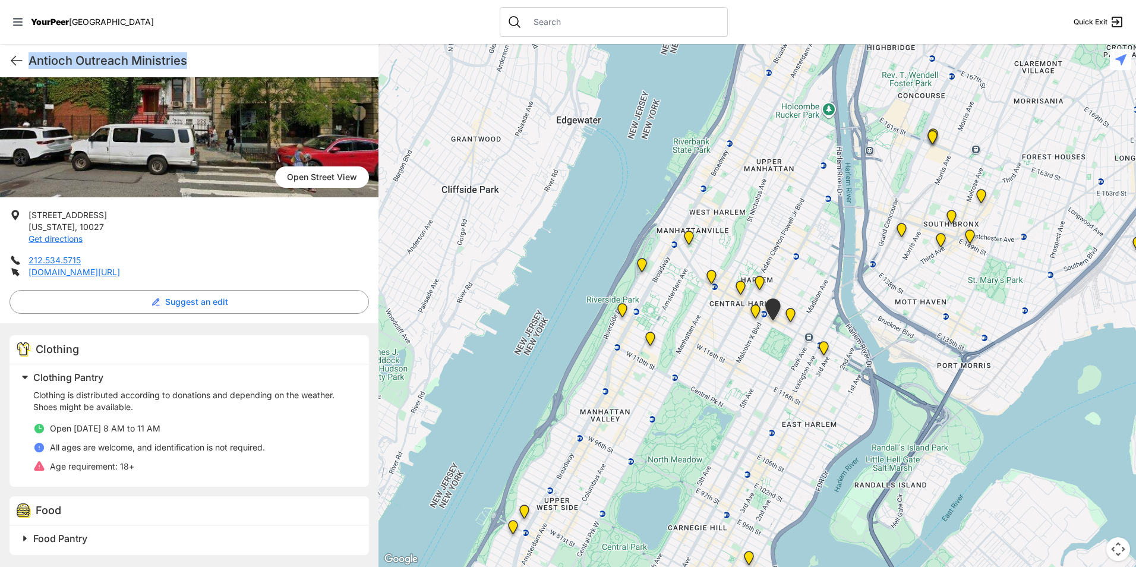
click at [181, 62] on h1 "Antioch Outreach Ministries" at bounding box center [199, 60] width 341 height 17
drag, startPoint x: 181, startPoint y: 62, endPoint x: 162, endPoint y: 55, distance: 20.7
click at [162, 55] on h1 "Antioch Outreach Ministries" at bounding box center [199, 60] width 341 height 17
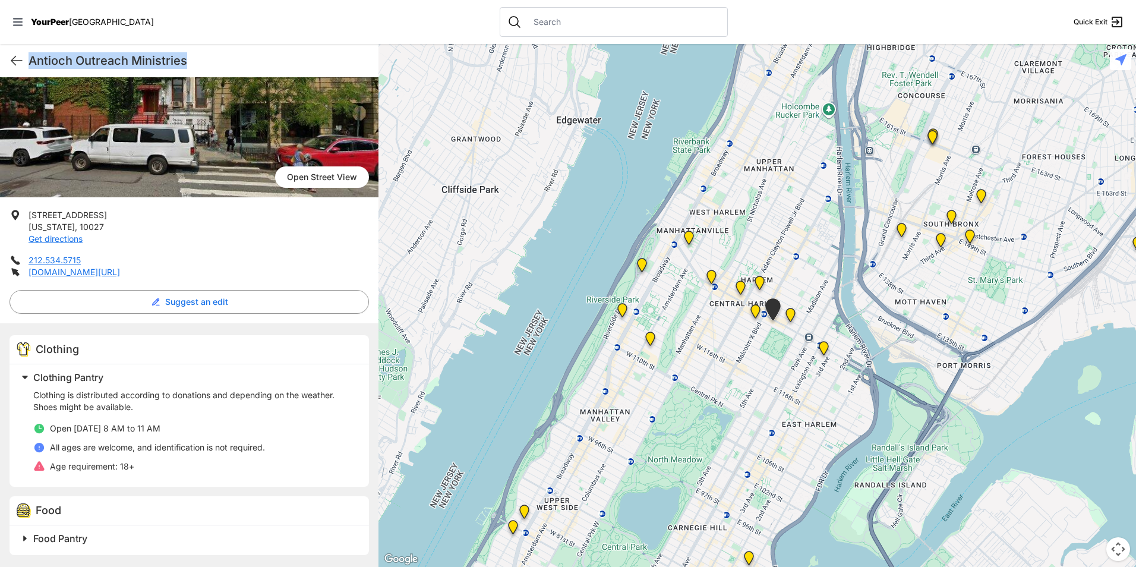
scroll to position [107, 0]
drag, startPoint x: 80, startPoint y: 223, endPoint x: 46, endPoint y: 217, distance: 34.5
click at [46, 217] on li "[STREET_ADDRESS][US_STATE] Get directions" at bounding box center [190, 228] width 360 height 36
click at [45, 216] on span "[STREET_ADDRESS]" at bounding box center [68, 216] width 78 height 10
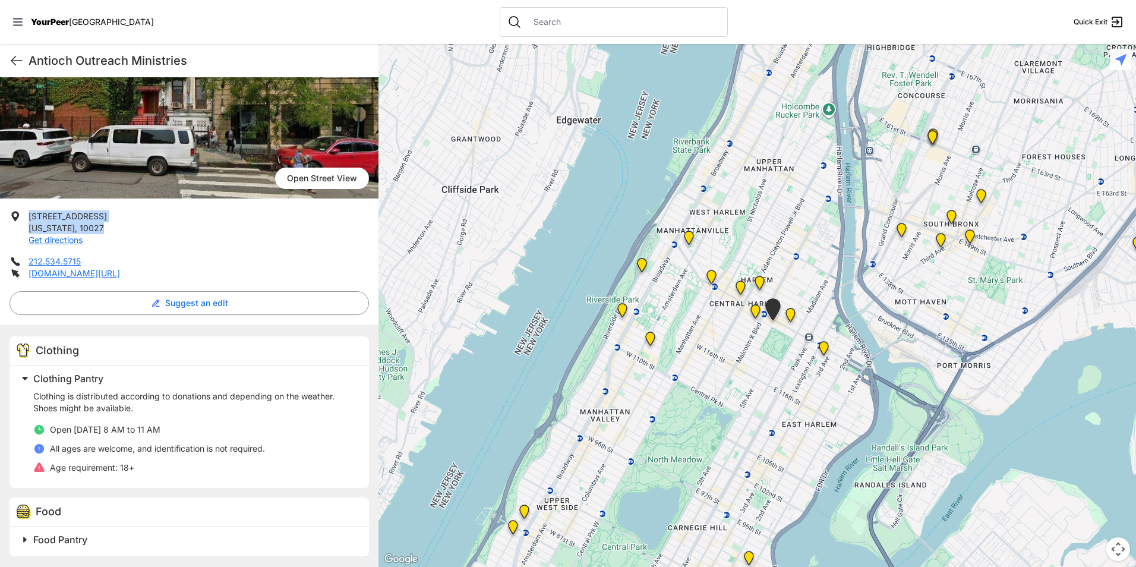
drag, startPoint x: 33, startPoint y: 216, endPoint x: 102, endPoint y: 228, distance: 70.5
click at [102, 228] on li "[STREET_ADDRESS][US_STATE] Get directions" at bounding box center [190, 228] width 360 height 36
drag, startPoint x: 102, startPoint y: 228, endPoint x: 90, endPoint y: 220, distance: 14.2
copy p "[STREET_ADDRESS][US_STATE]"
drag, startPoint x: 82, startPoint y: 266, endPoint x: 24, endPoint y: 262, distance: 58.3
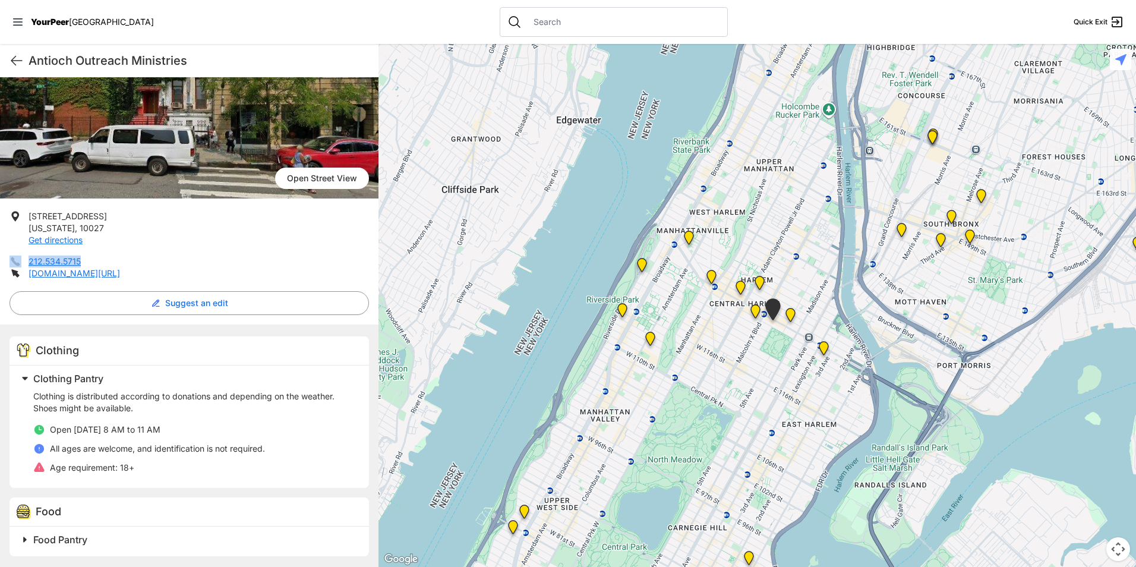
click at [24, 262] on li "212.534.5715" at bounding box center [190, 262] width 360 height 12
copy li "212.534.5715"
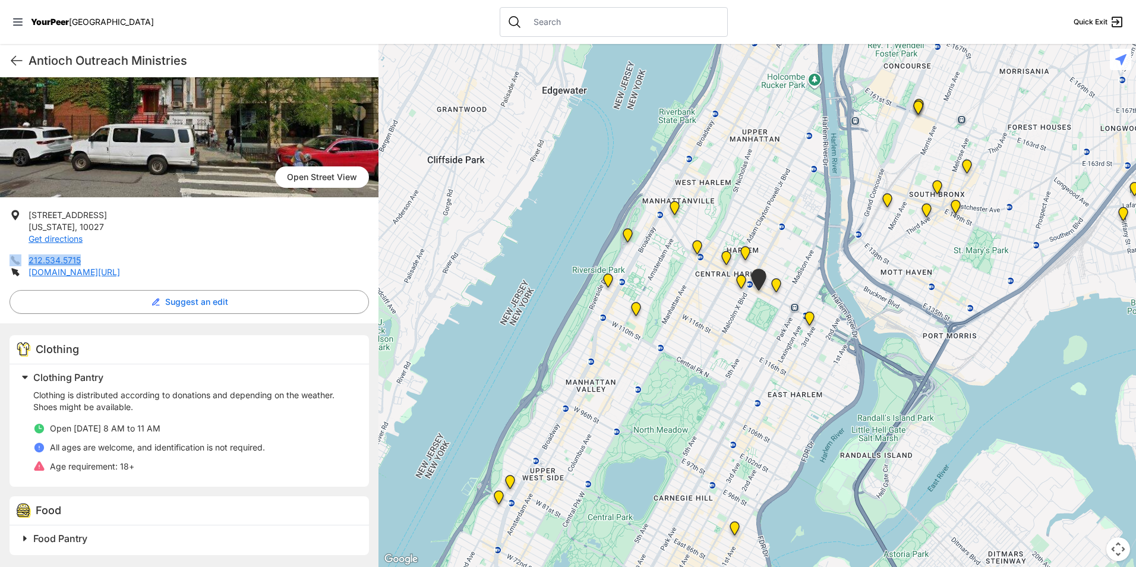
drag, startPoint x: 767, startPoint y: 462, endPoint x: 773, endPoint y: 378, distance: 84.0
click at [774, 378] on div at bounding box center [758, 305] width 758 height 523
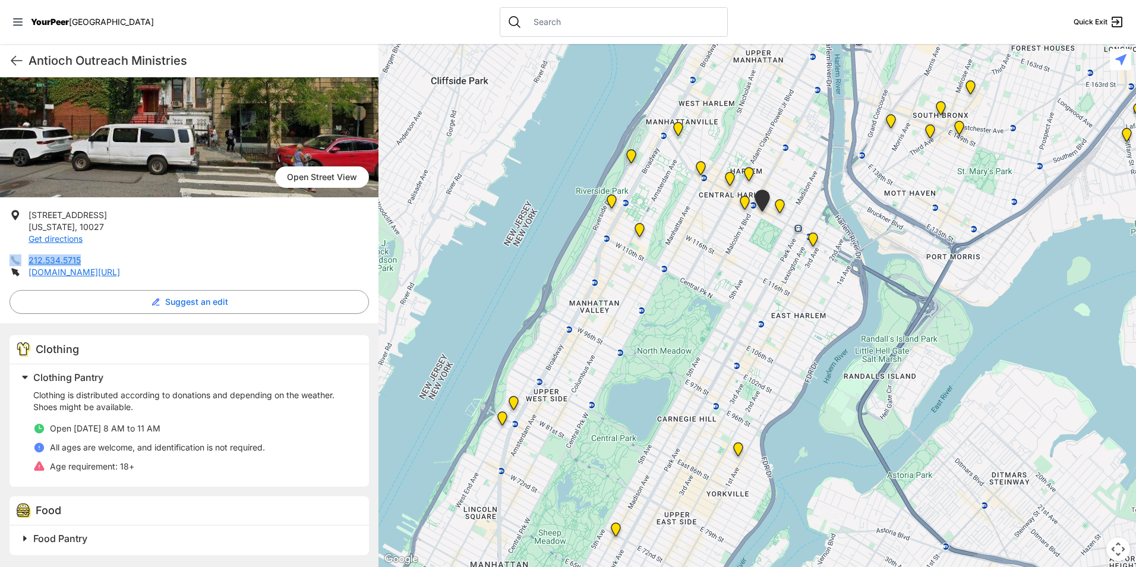
click at [740, 453] on img "Avenue Church" at bounding box center [738, 451] width 24 height 29
click at [732, 448] on img "Avenue Church" at bounding box center [738, 451] width 24 height 29
click at [733, 448] on img "Avenue Church" at bounding box center [738, 451] width 24 height 29
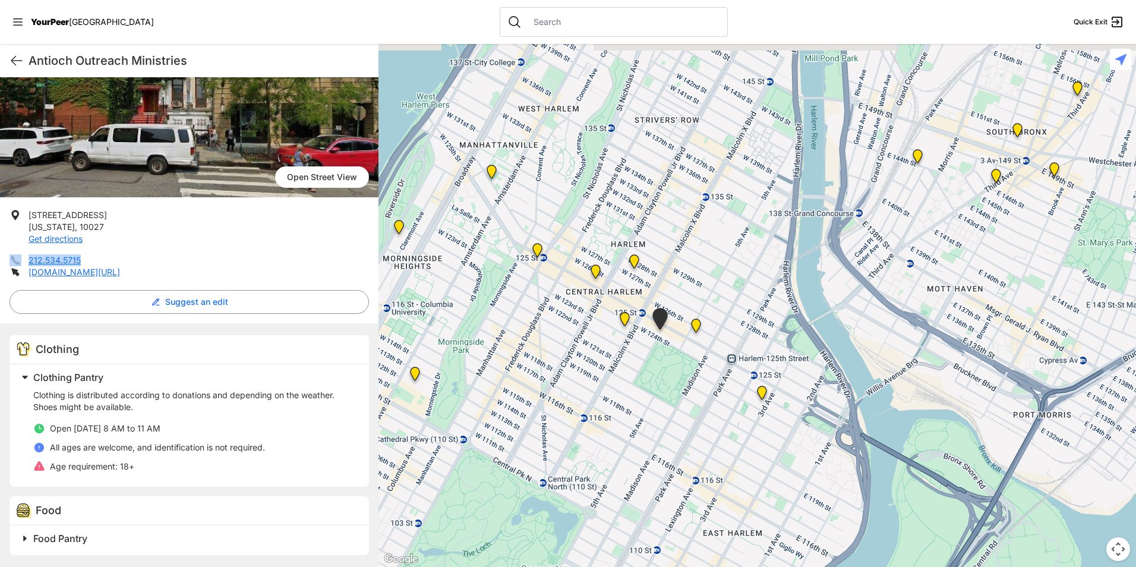
drag, startPoint x: 789, startPoint y: 259, endPoint x: 694, endPoint y: 475, distance: 235.8
click at [694, 475] on div at bounding box center [758, 305] width 758 height 523
click at [161, 419] on div "Clothing is distributed according to donations and depending on the weather. Sh…" at bounding box center [194, 430] width 322 height 83
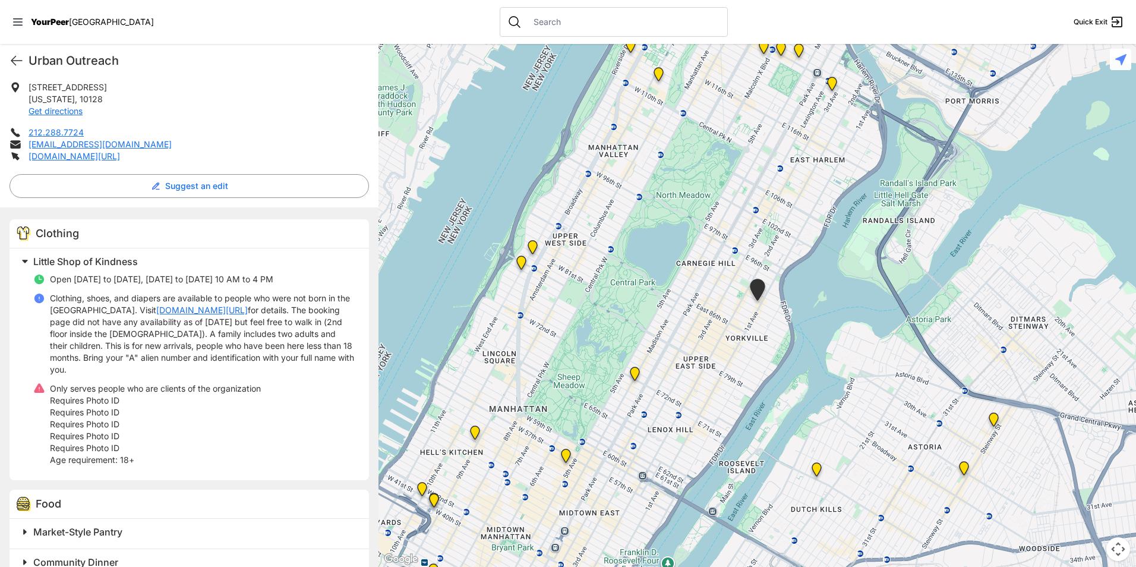
scroll to position [415, 0]
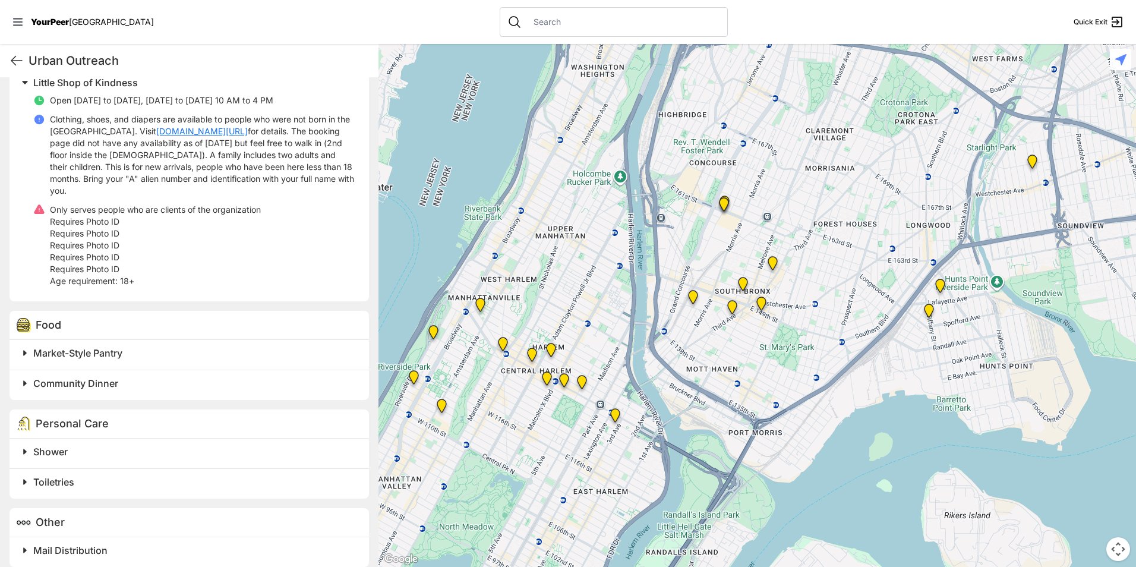
drag, startPoint x: 794, startPoint y: 253, endPoint x: 572, endPoint y: 590, distance: 402.8
click at [572, 566] on html "View map Close panel YourPeer [GEOGRAPHIC_DATA] Quick Exit Single Adult Familie…" at bounding box center [568, 283] width 1136 height 567
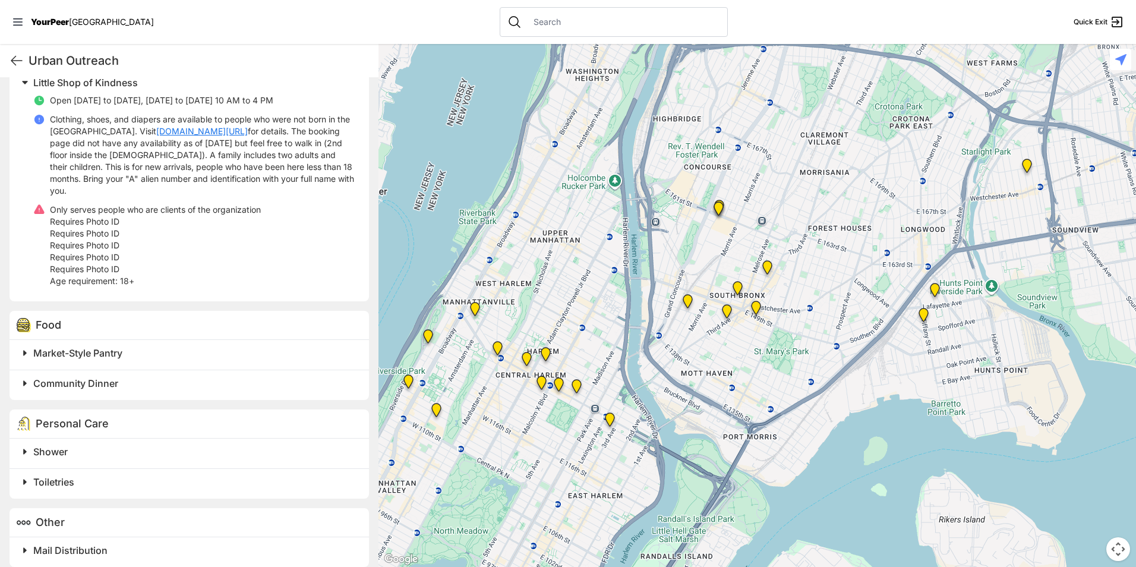
click at [541, 386] on img at bounding box center [542, 385] width 24 height 29
click at [435, 405] on img "The Cathedral Church of St. John the Divine" at bounding box center [436, 412] width 24 height 29
click at [437, 404] on img "The Cathedral Church of St. John the Divine" at bounding box center [436, 412] width 24 height 29
